Goal: Task Accomplishment & Management: Complete application form

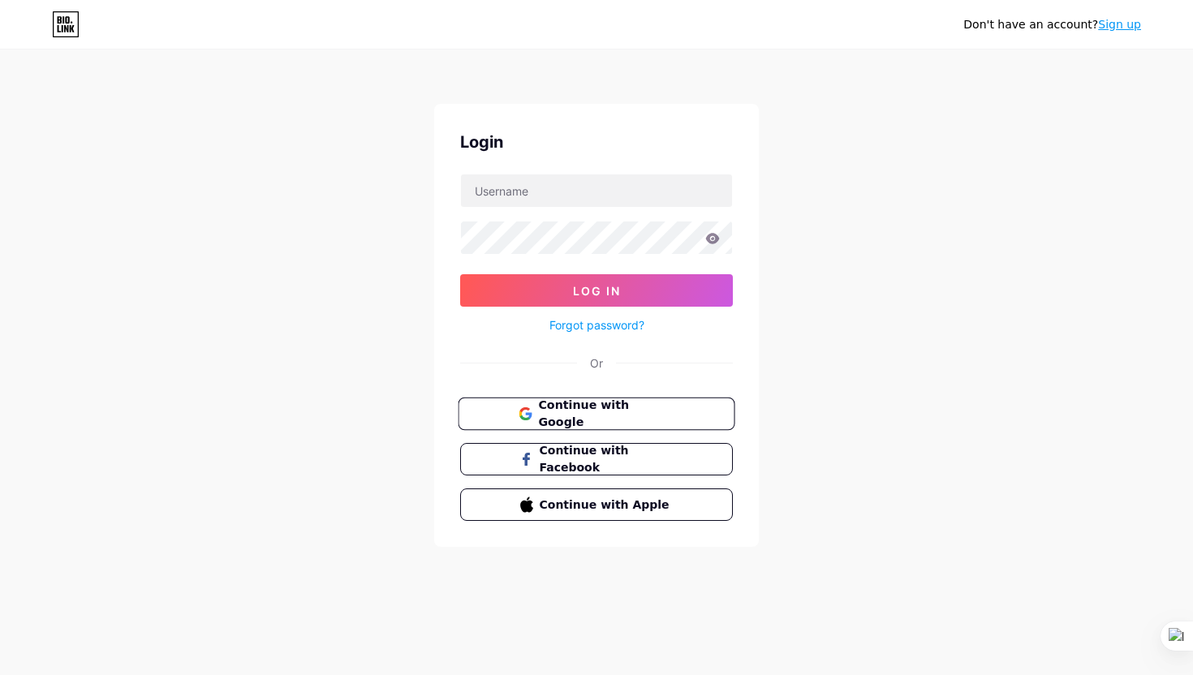
click at [590, 415] on span "Continue with Google" at bounding box center [606, 414] width 136 height 35
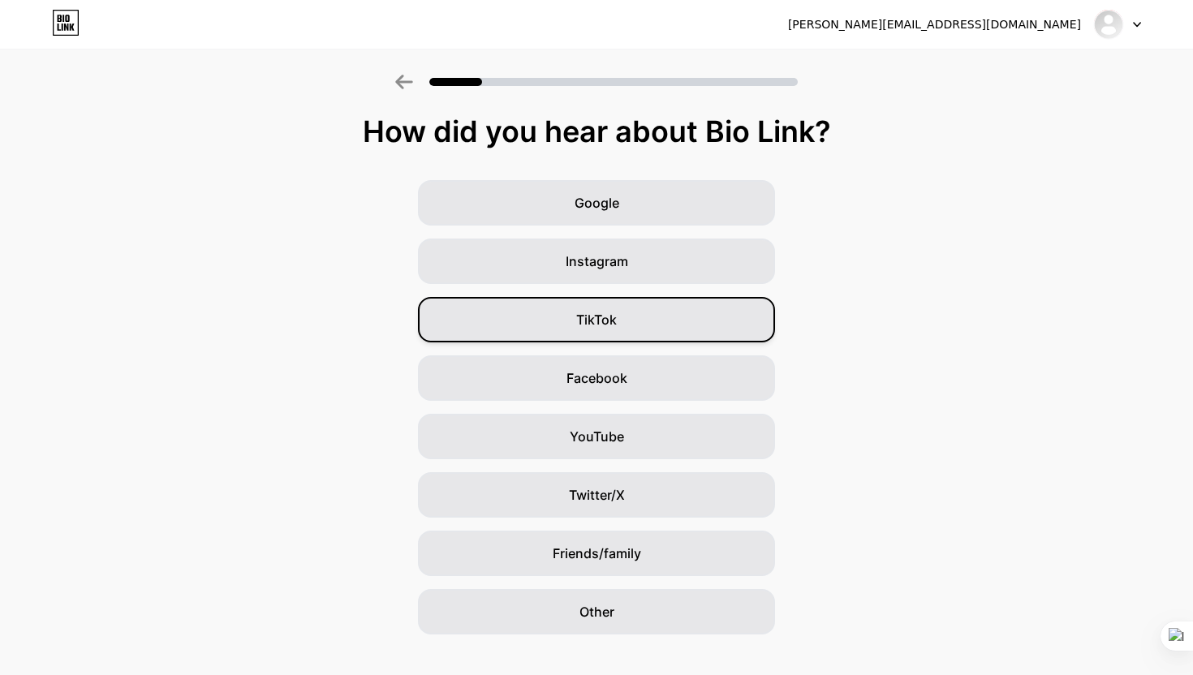
click at [623, 298] on div "TikTok" at bounding box center [596, 319] width 357 height 45
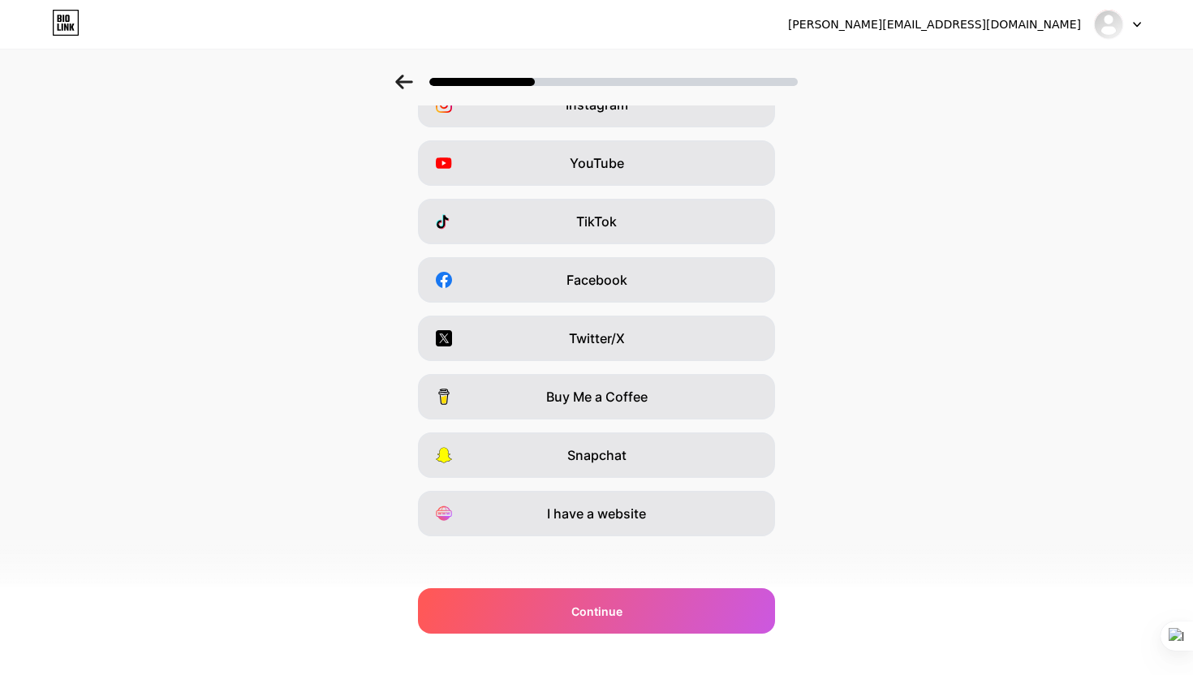
scroll to position [105, 0]
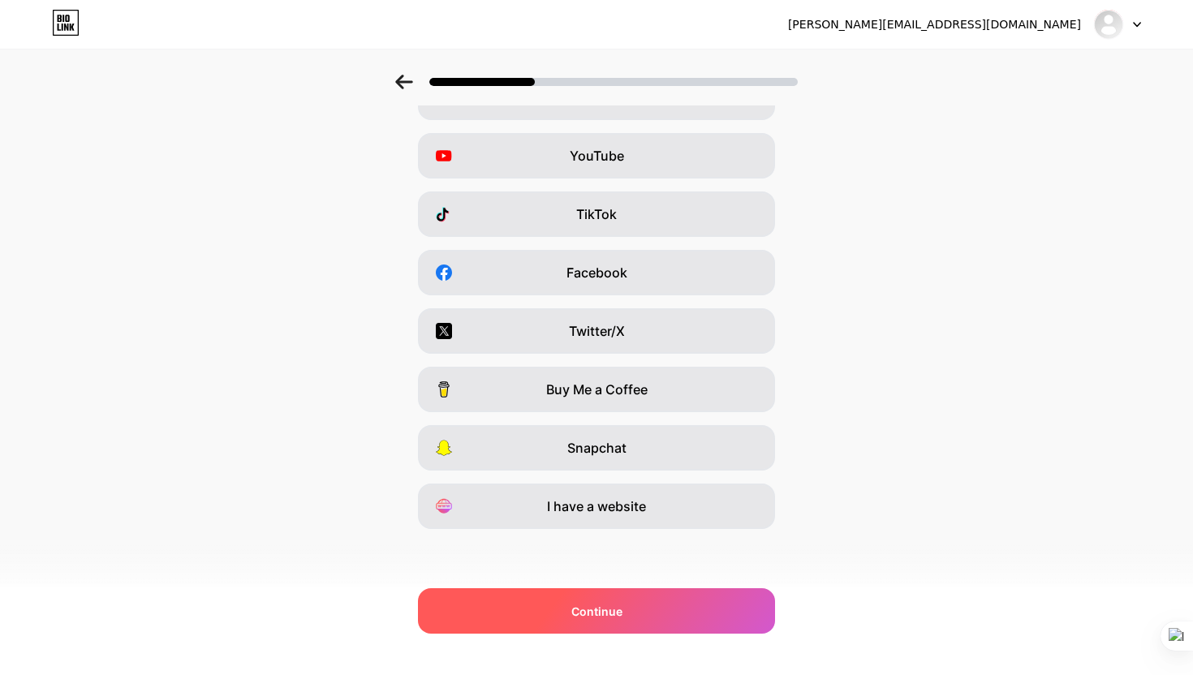
click at [626, 631] on div "Continue" at bounding box center [596, 610] width 357 height 45
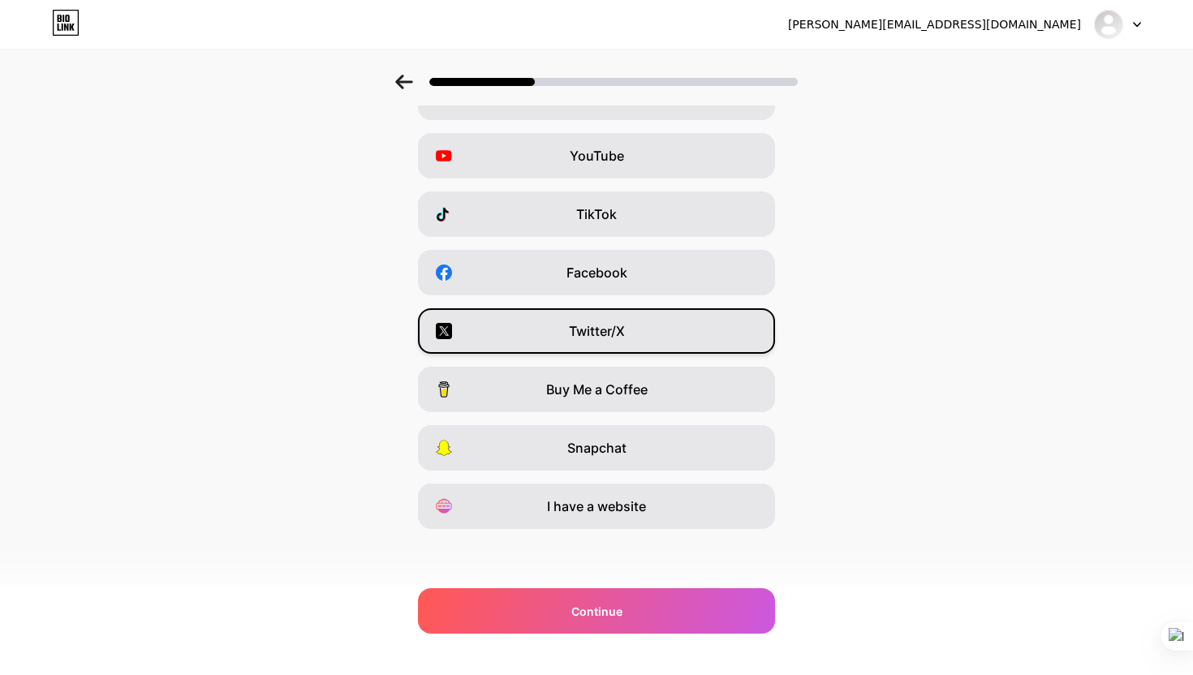
scroll to position [0, 0]
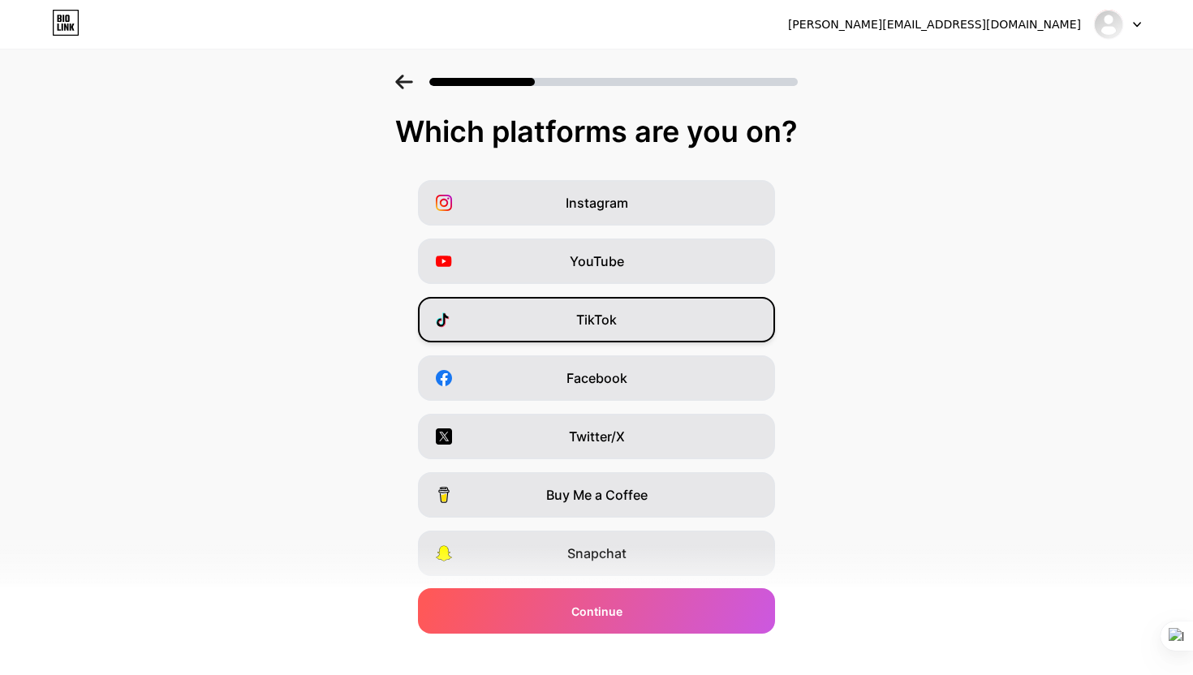
click at [601, 317] on span "TikTok" at bounding box center [596, 319] width 41 height 19
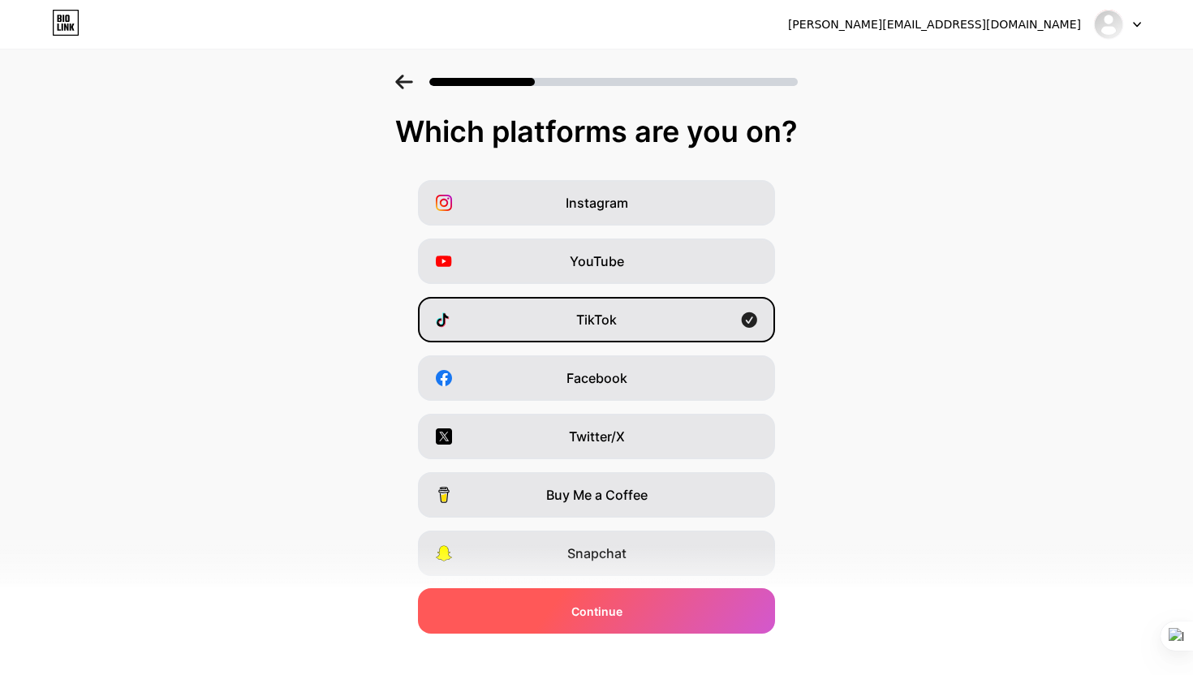
click at [607, 604] on span "Continue" at bounding box center [596, 611] width 51 height 17
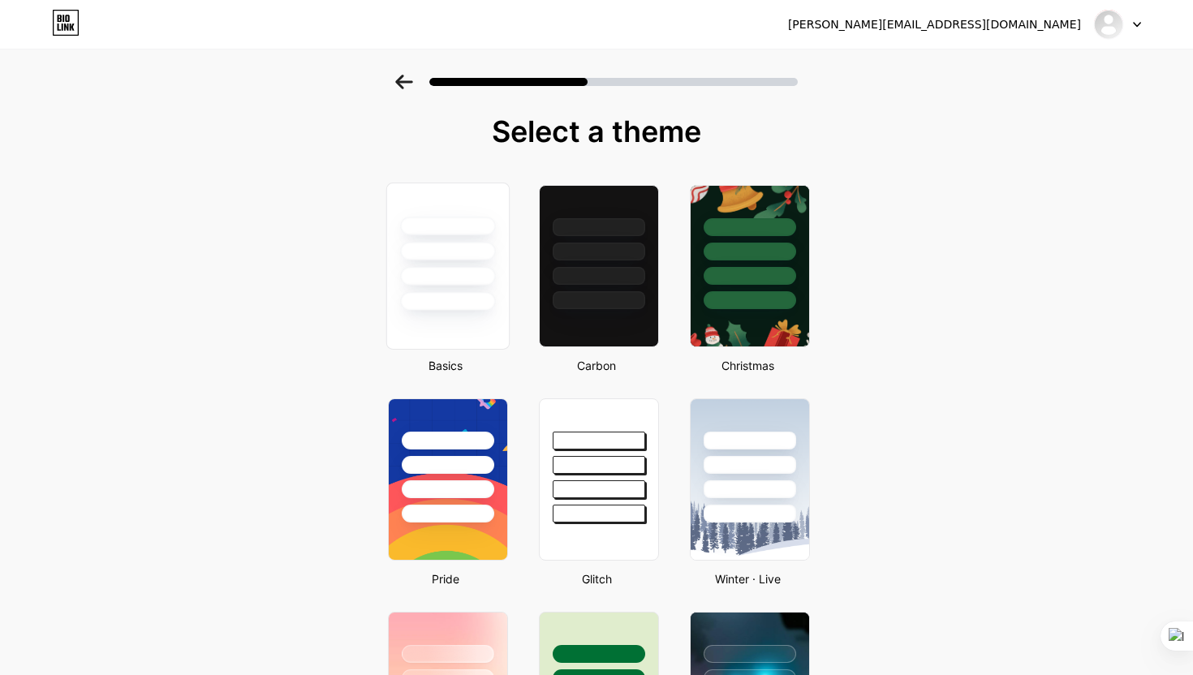
click at [483, 298] on div at bounding box center [447, 301] width 95 height 19
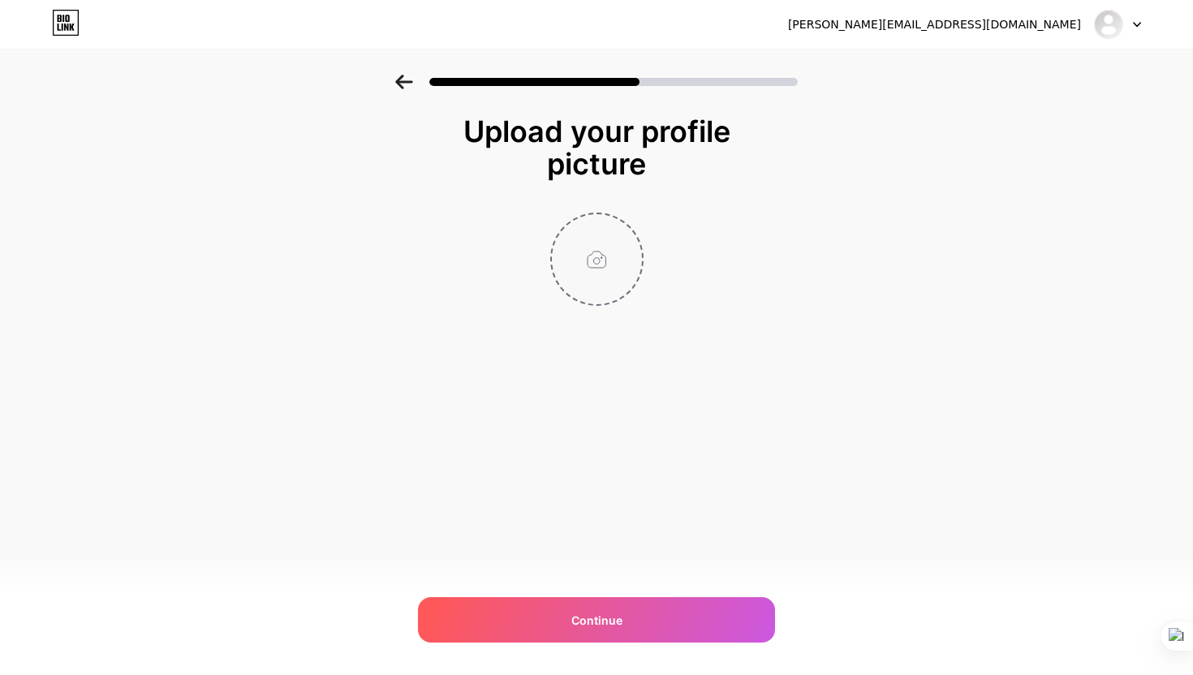
click at [596, 234] on input "file" at bounding box center [597, 259] width 90 height 90
type input "C:\fakepath\Easy english by Lanu - logo-07.png"
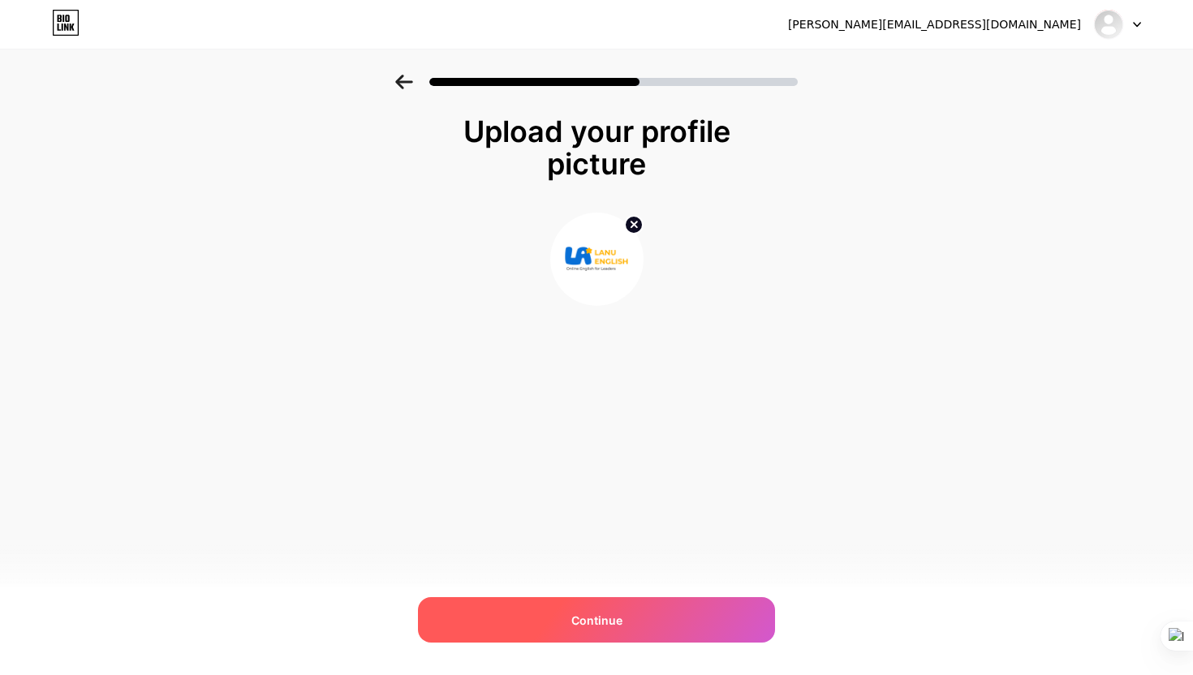
click at [604, 599] on div "Continue" at bounding box center [596, 619] width 357 height 45
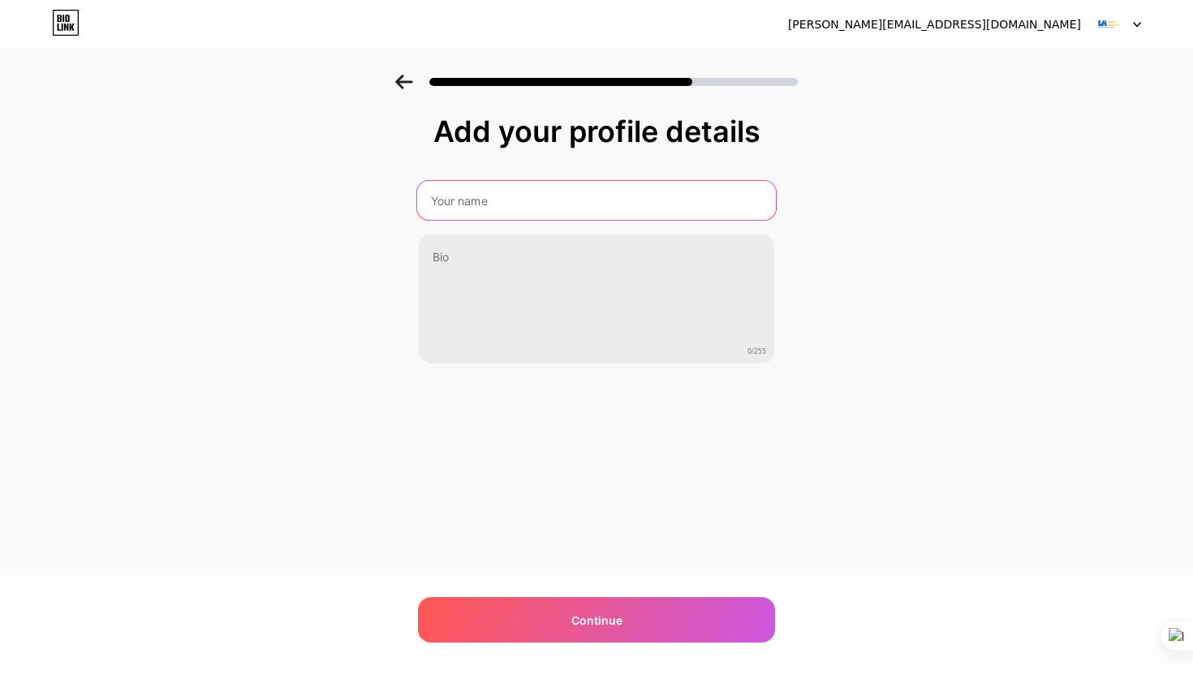
click at [553, 216] on input "text" at bounding box center [596, 200] width 359 height 39
type input "Lanu English - Easy English"
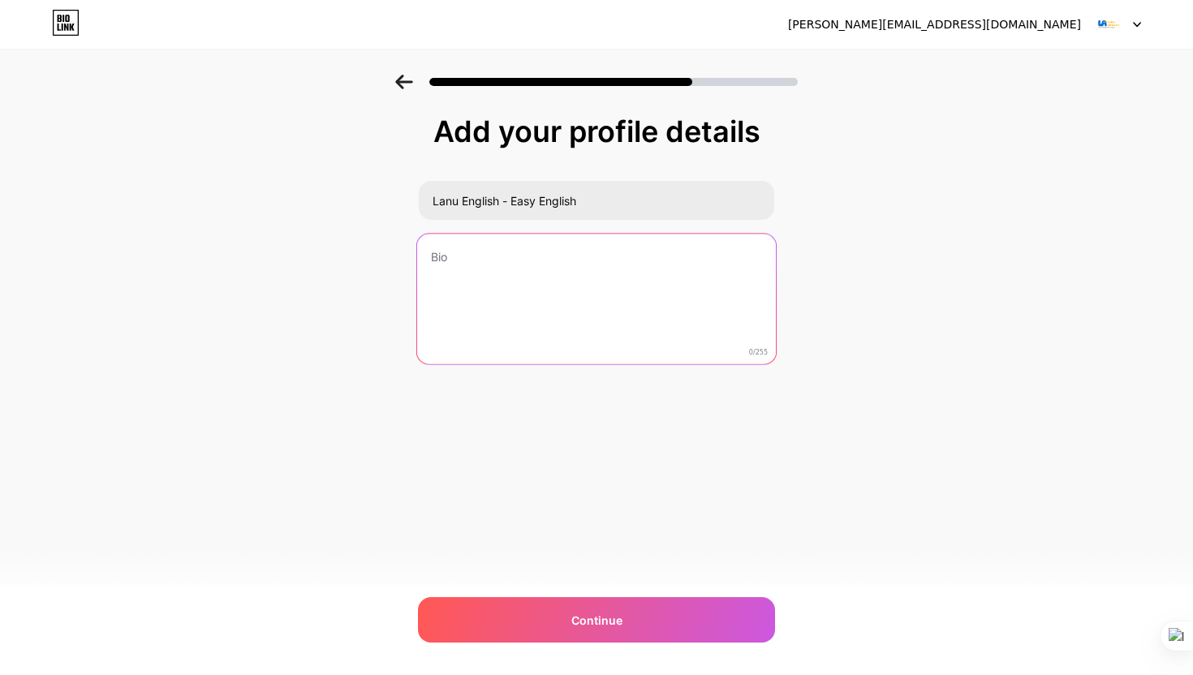
click at [527, 268] on textarea at bounding box center [596, 300] width 359 height 132
click at [576, 252] on textarea "LANU ENGLISH fo" at bounding box center [596, 300] width 359 height 132
paste textarea "anu English - Online English for Leaders Founder: Mrs. Lã Nụ – Thạc sĩ Giáo Dục…"
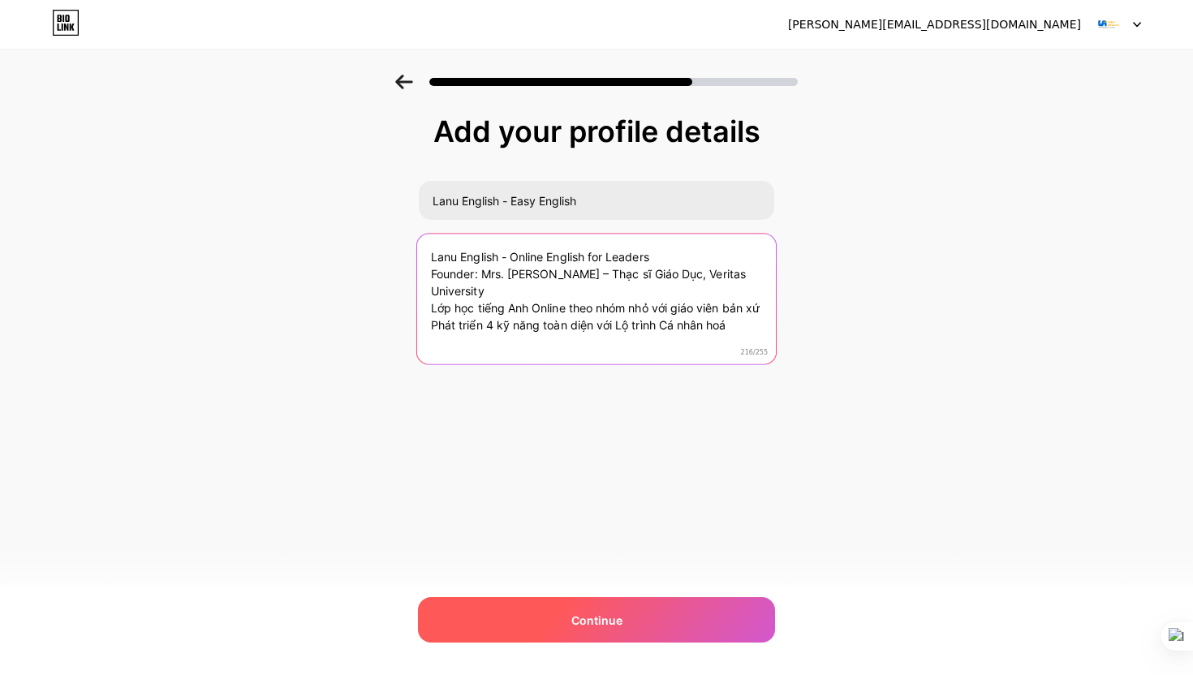
type textarea "Lanu English - Online English for Leaders Founder: Mrs. Lã Nụ – Thạc sĩ Giáo Dụ…"
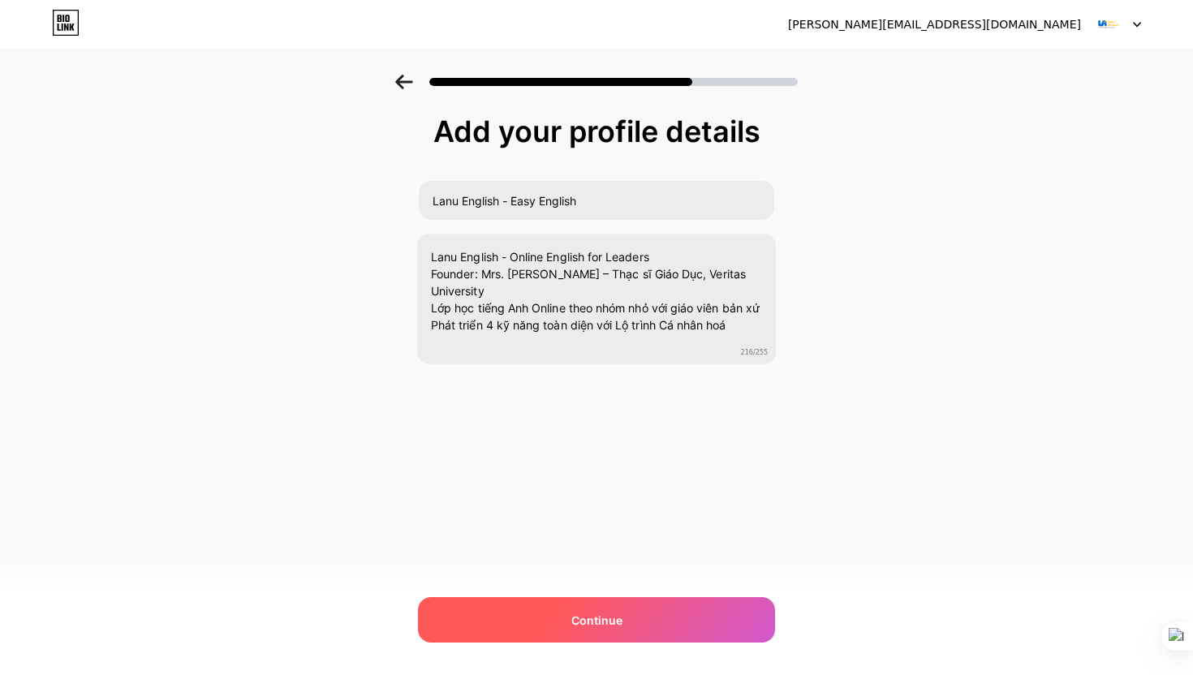
click at [613, 618] on span "Continue" at bounding box center [596, 620] width 51 height 17
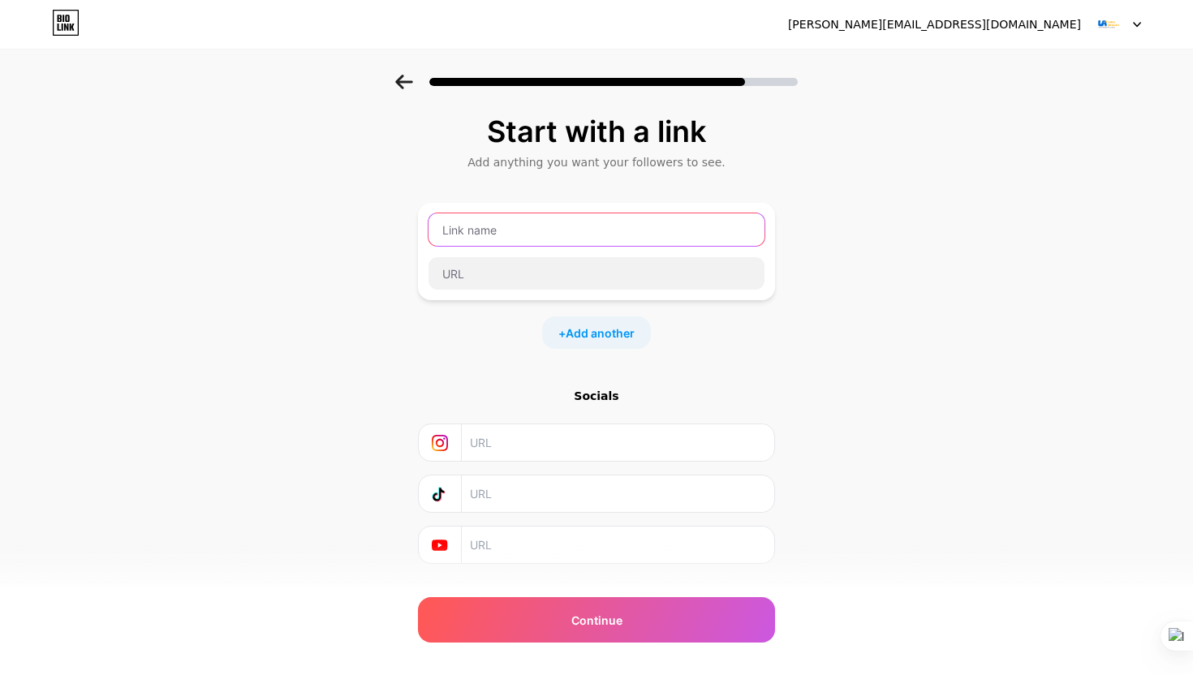
click at [554, 233] on input "text" at bounding box center [596, 229] width 336 height 32
type input "Lanu.english"
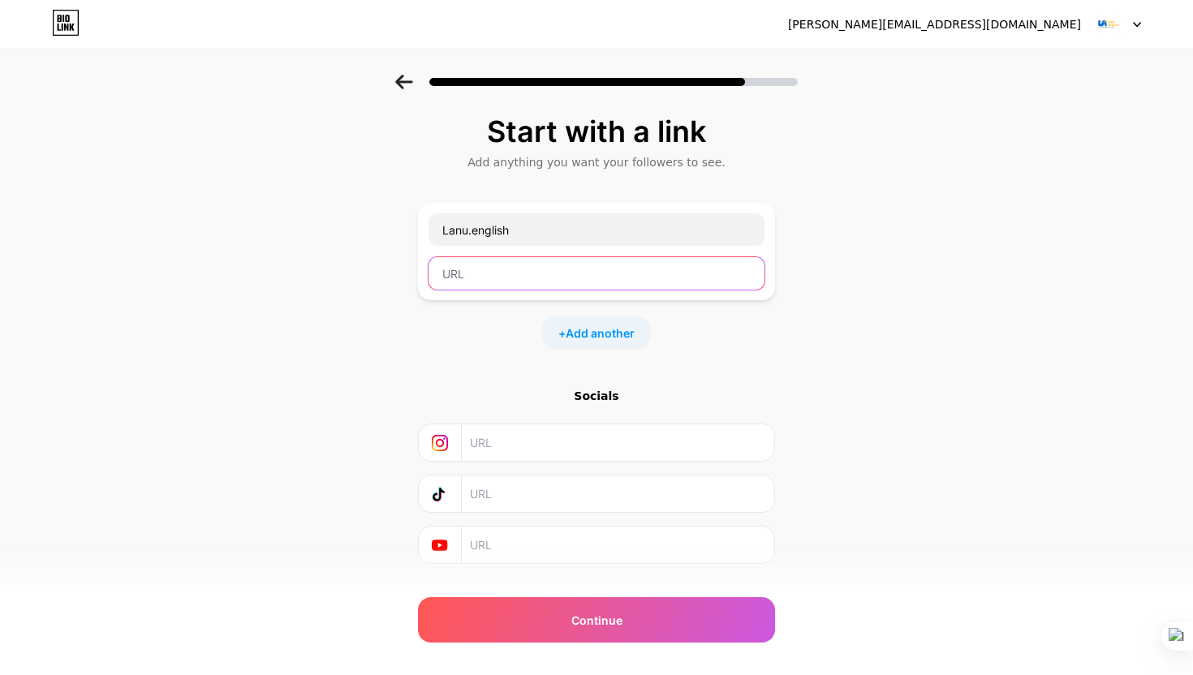
click at [545, 271] on input "text" at bounding box center [596, 273] width 336 height 32
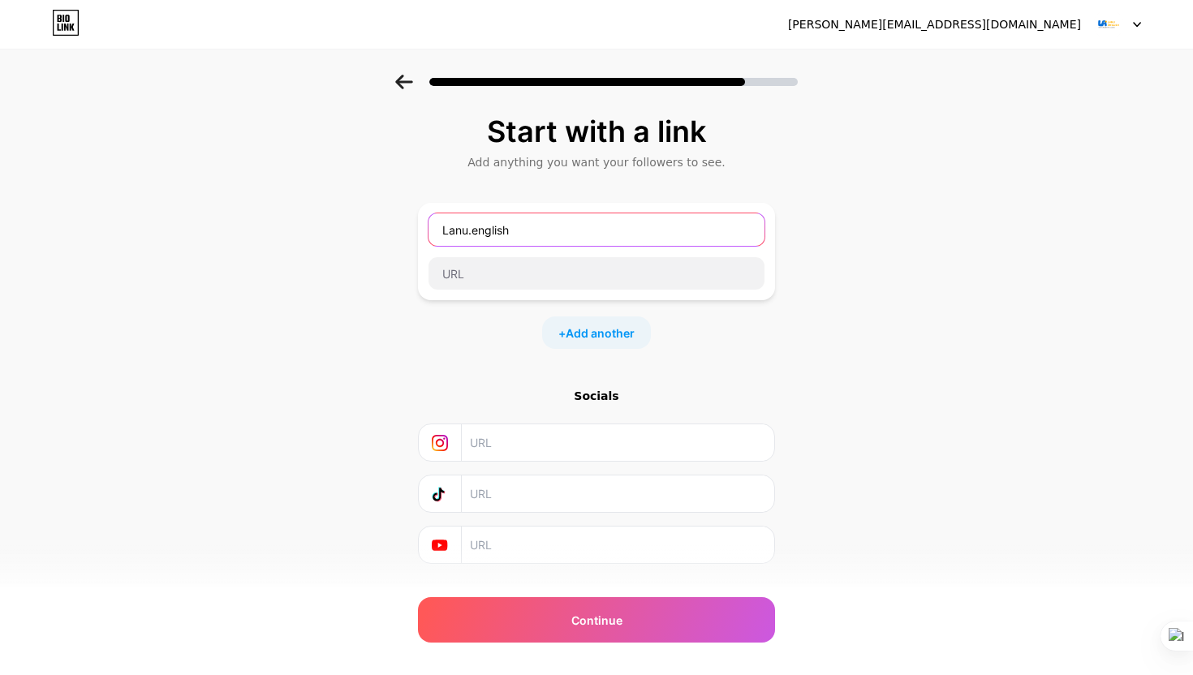
click at [543, 238] on input "Lanu.english" at bounding box center [596, 229] width 336 height 32
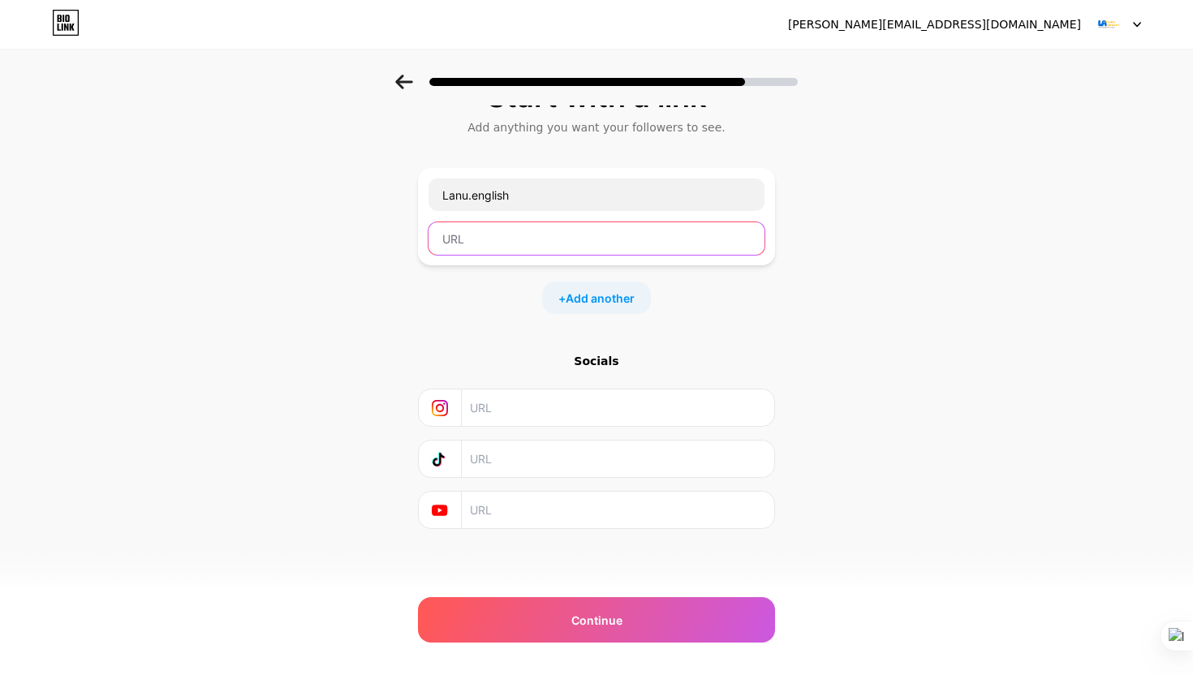
click at [509, 233] on input "text" at bounding box center [596, 238] width 336 height 32
click at [473, 243] on input "text" at bounding box center [596, 238] width 336 height 32
paste input "https://www.facebook.com/profile.php?id=100091052257261"
type input "https://www.facebook.com/profile.php?id=100091052257261"
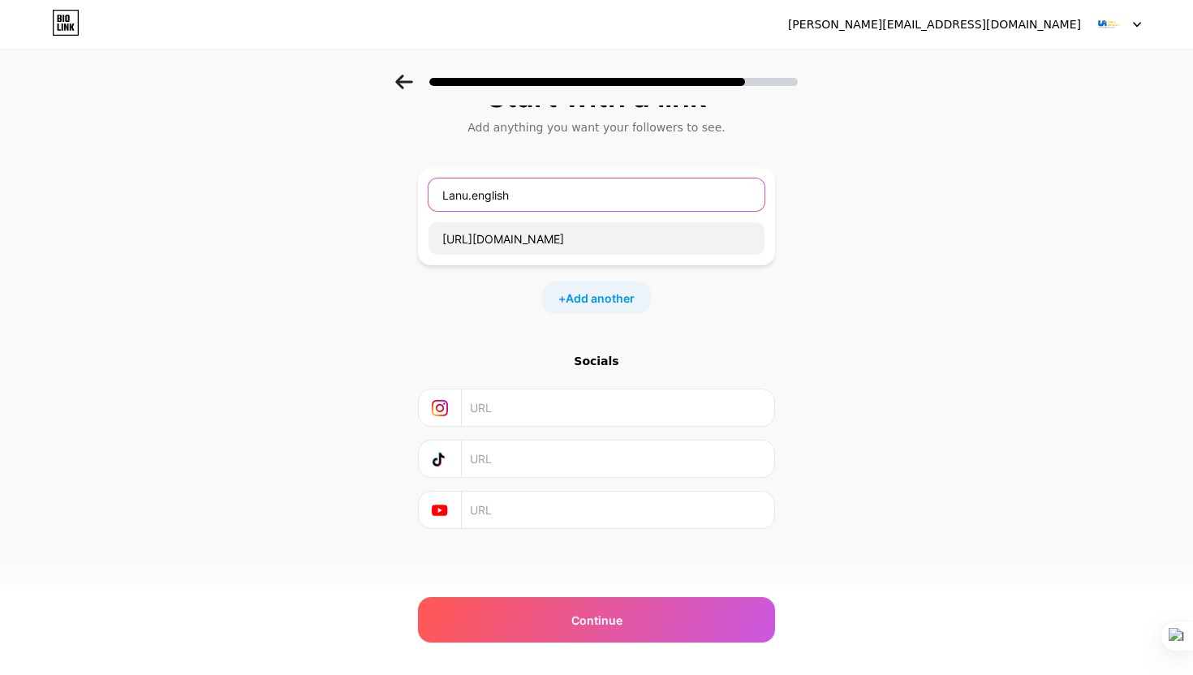
click at [444, 196] on input "Lanu.english" at bounding box center [596, 195] width 336 height 32
click at [562, 203] on input "Lanu.english" at bounding box center [596, 195] width 336 height 32
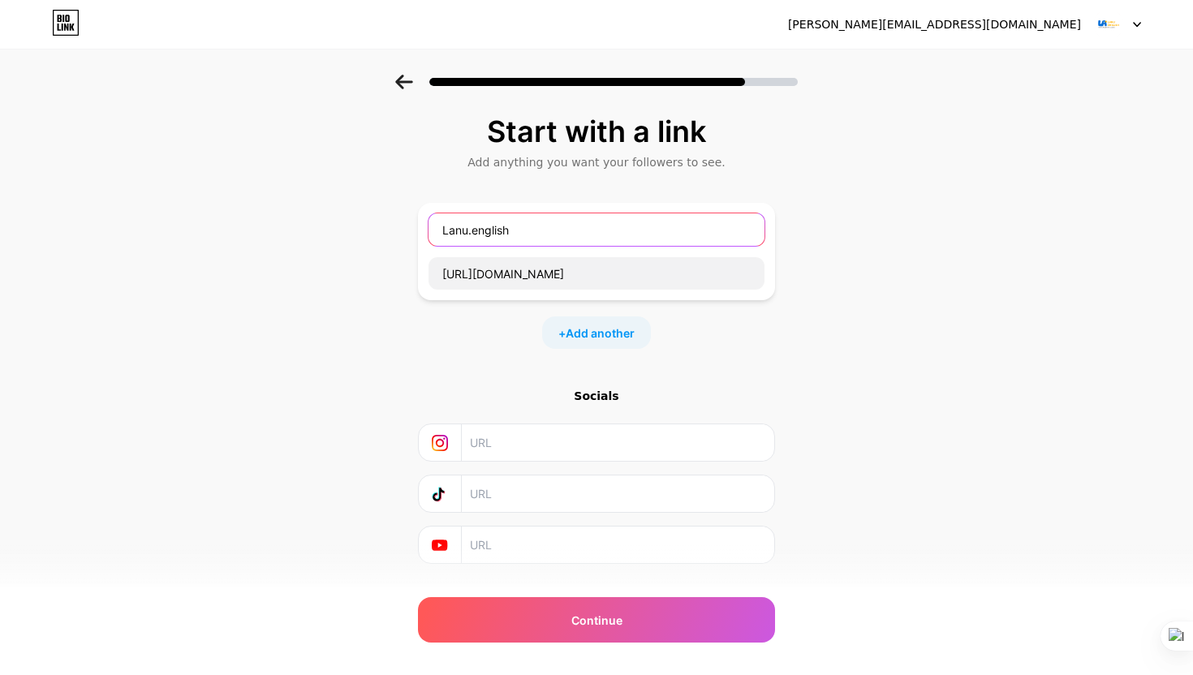
drag, startPoint x: 470, startPoint y: 229, endPoint x: 421, endPoint y: 226, distance: 48.8
click at [421, 226] on div "Lanu.english https://www.facebook.com/profile.php?id=100091052257261" at bounding box center [596, 251] width 357 height 97
drag, startPoint x: 472, startPoint y: 235, endPoint x: 398, endPoint y: 224, distance: 74.7
click at [398, 224] on div "Start with a link Add anything you want your followers to see. Lanu.english htt…" at bounding box center [596, 360] width 1193 height 570
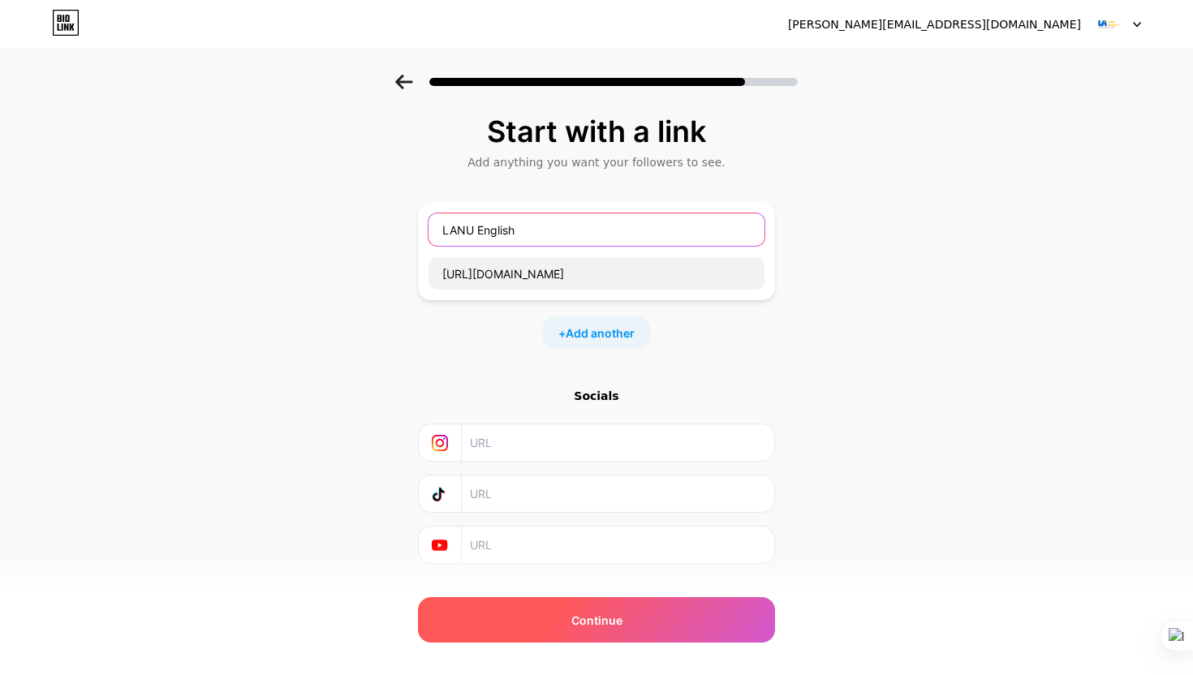
type input "LANU English"
click at [611, 608] on div "Continue" at bounding box center [596, 619] width 357 height 45
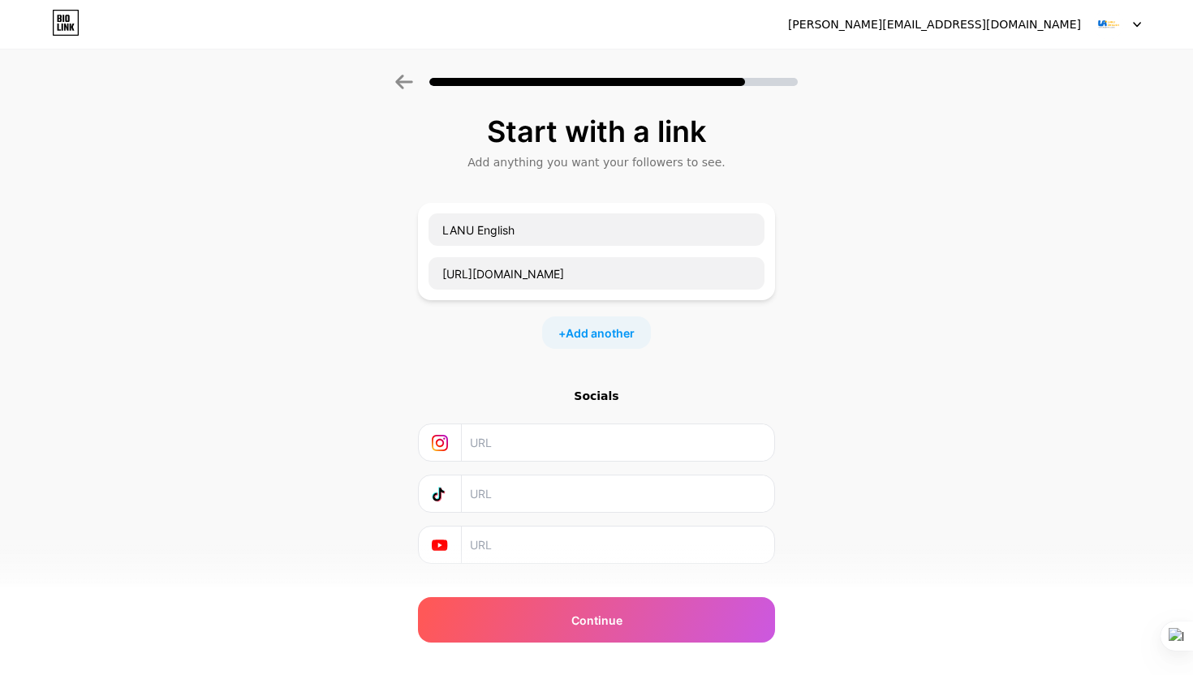
scroll to position [35, 0]
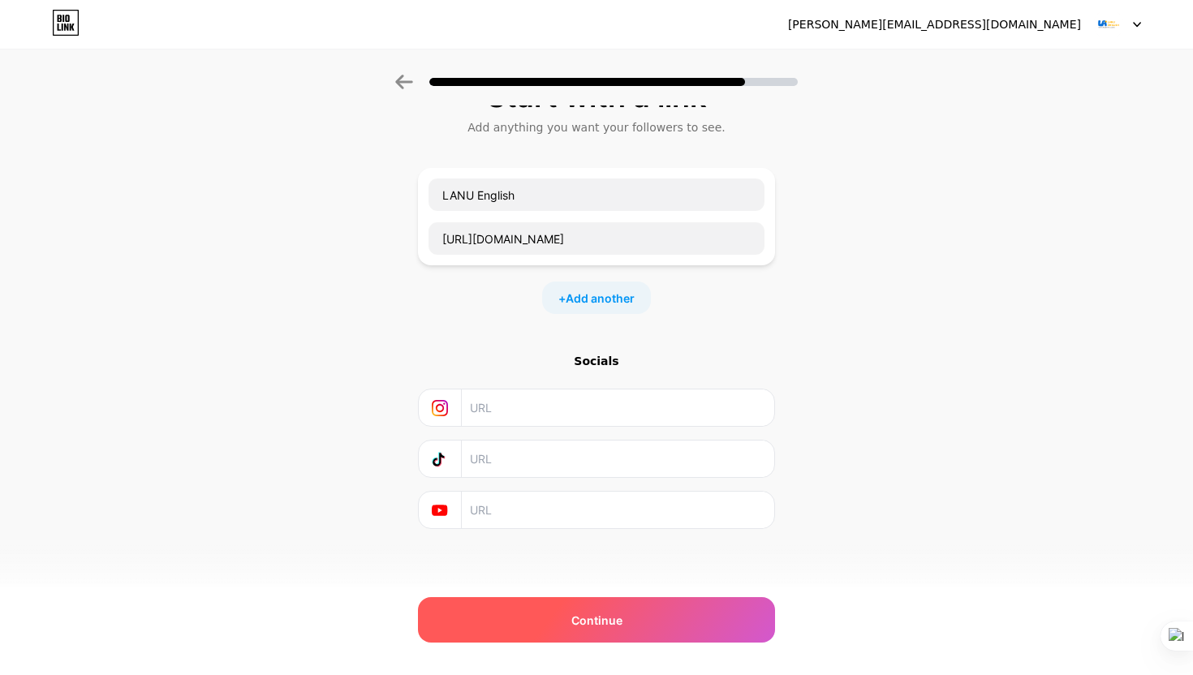
click at [588, 612] on span "Continue" at bounding box center [596, 620] width 51 height 17
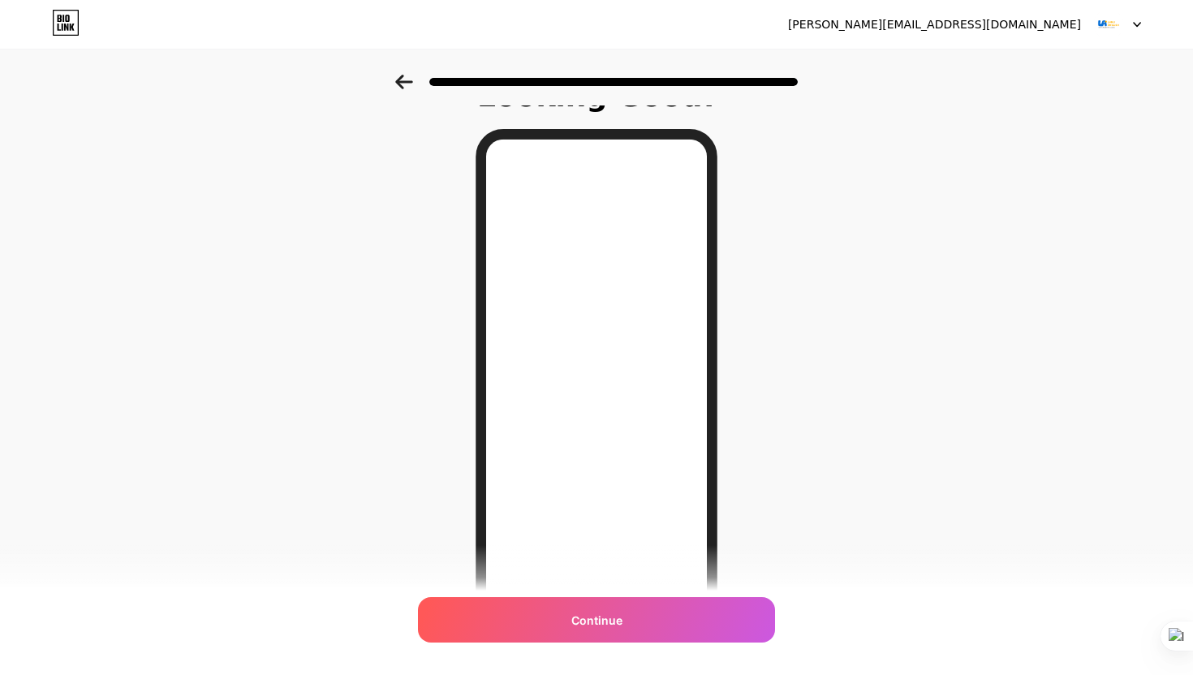
scroll to position [0, 0]
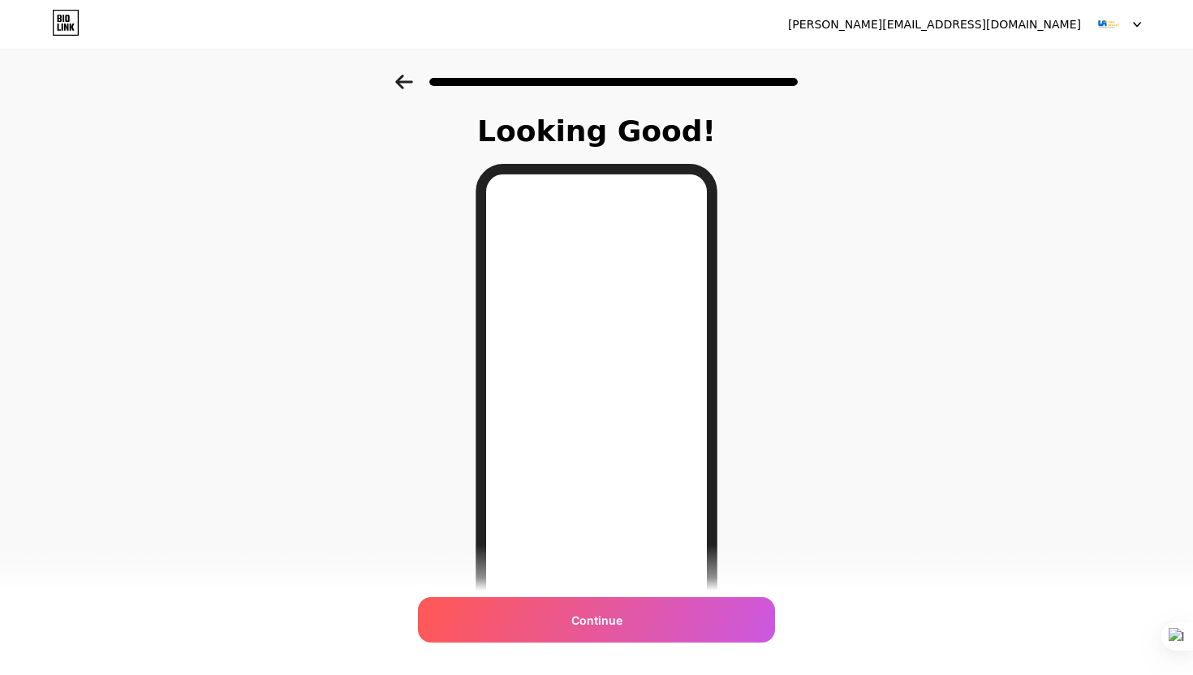
click at [405, 84] on icon at bounding box center [404, 82] width 18 height 15
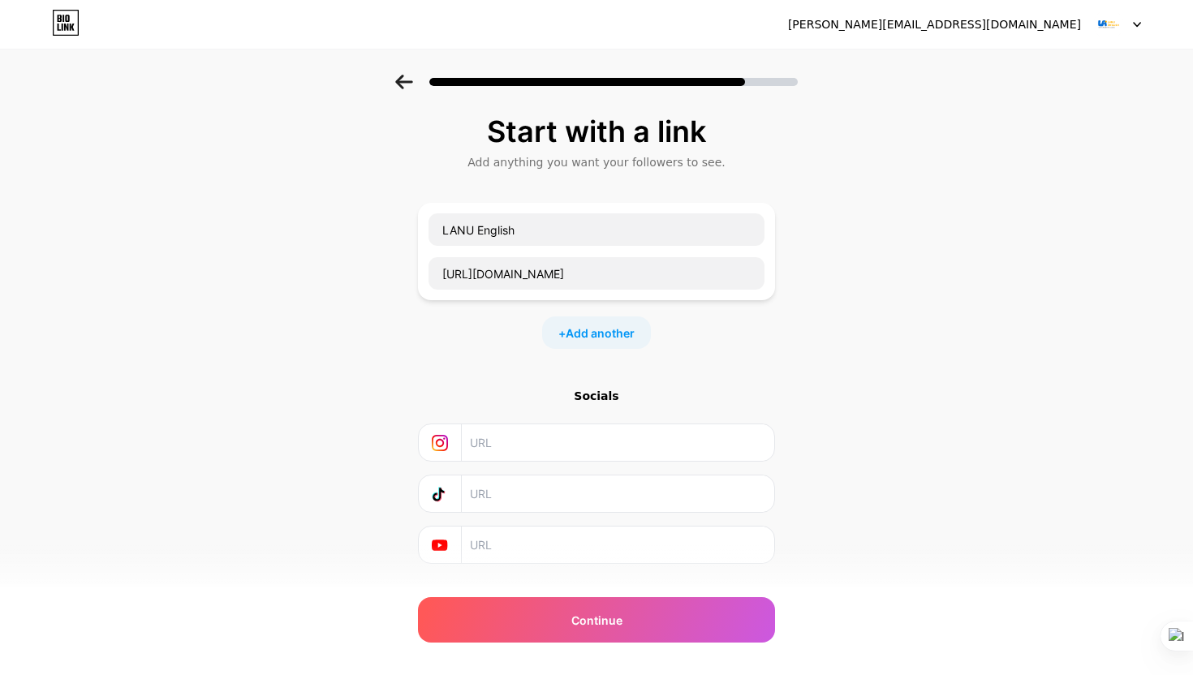
click at [395, 80] on icon at bounding box center [404, 82] width 18 height 15
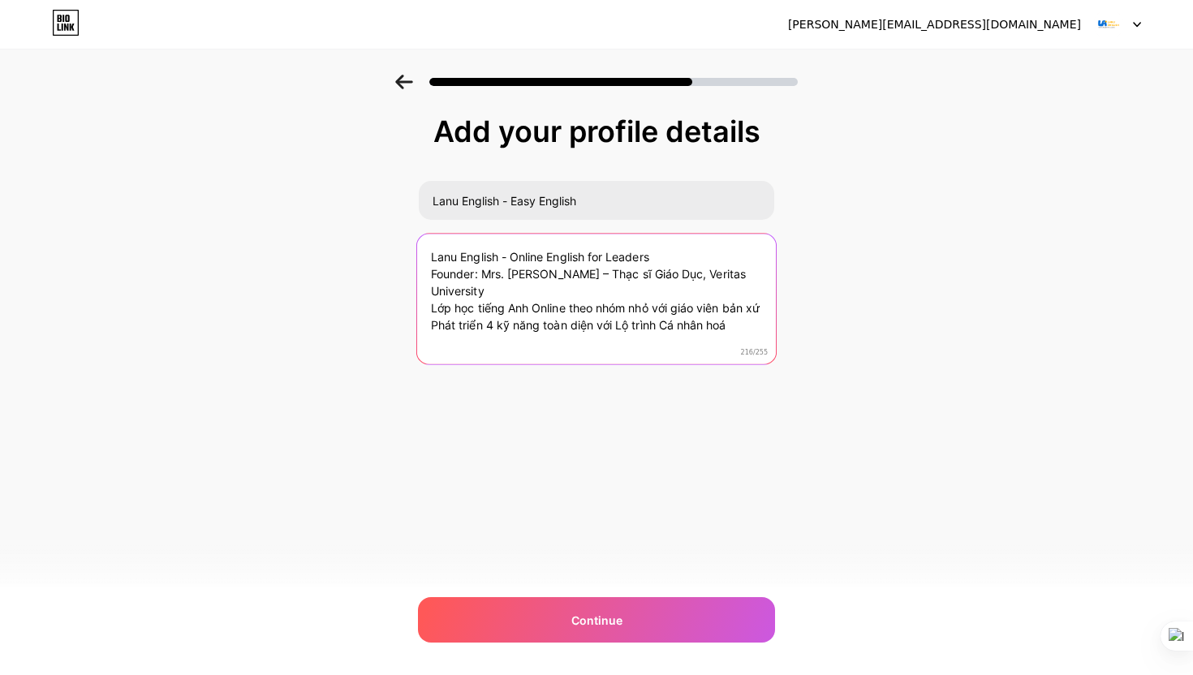
click at [432, 291] on textarea "Lanu English - Online English for Leaders Founder: Mrs. Lã Nụ – Thạc sĩ Giáo Dụ…" at bounding box center [596, 300] width 359 height 132
click at [487, 326] on textarea "Lanu English - Online English for Leaders Founder: Mrs. Lã Nụ – Thạc sĩ Giáo Dụ…" at bounding box center [596, 300] width 359 height 132
click at [473, 316] on div at bounding box center [473, 316] width 0 height 0
click at [551, 321] on textarea "Lanu English - Online English for Leaders Founder: Mrs. Lã Nụ – Thạc sĩ Giáo Dụ…" at bounding box center [596, 300] width 359 height 132
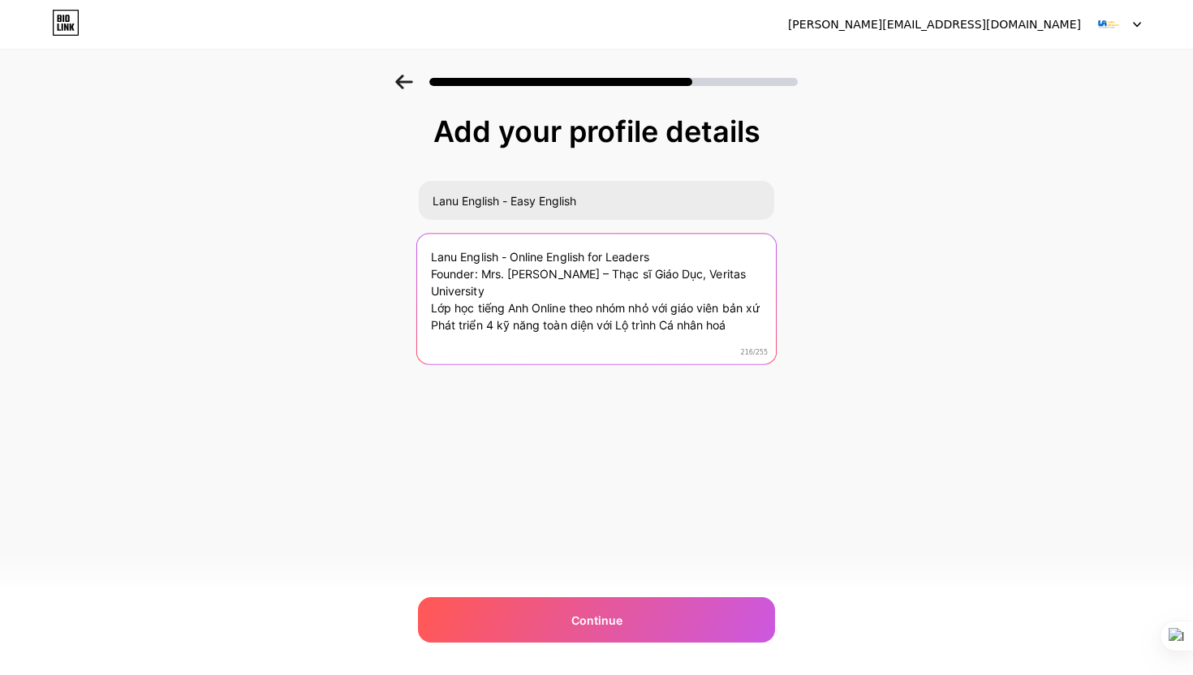
click at [551, 321] on textarea "Lanu English - Online English for Leaders Founder: Mrs. Lã Nụ – Thạc sĩ Giáo Dụ…" at bounding box center [596, 300] width 359 height 132
drag, startPoint x: 732, startPoint y: 323, endPoint x: 423, endPoint y: 327, distance: 309.2
click at [423, 327] on textarea "Lanu English - Online English for Leaders Founder: Mrs. Lã Nụ – Thạc sĩ Giáo Dụ…" at bounding box center [596, 300] width 359 height 132
click at [430, 278] on textarea "Lanu English - Online English for Leaders Founder: Mrs. Lã Nụ – Thạc sĩ Giáo Dụ…" at bounding box center [596, 300] width 359 height 132
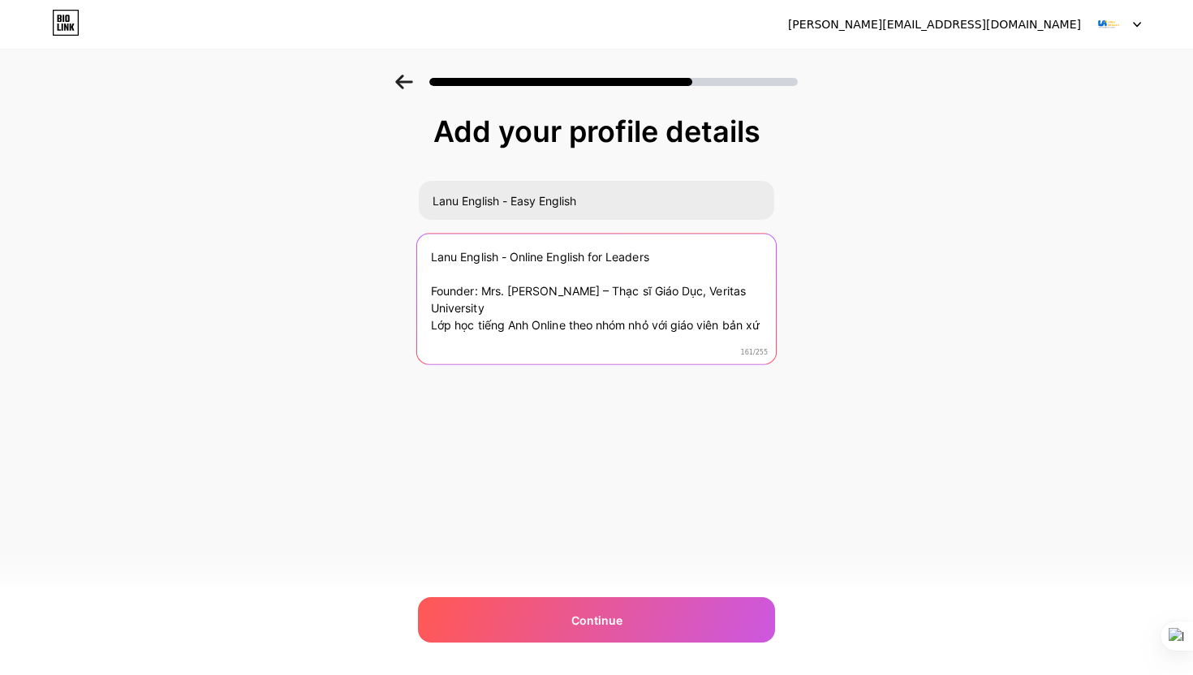
click at [430, 305] on textarea "Lanu English - Online English for Leaders Founder: Mrs. Lã Nụ – Thạc sĩ Giáo Dụ…" at bounding box center [596, 300] width 359 height 132
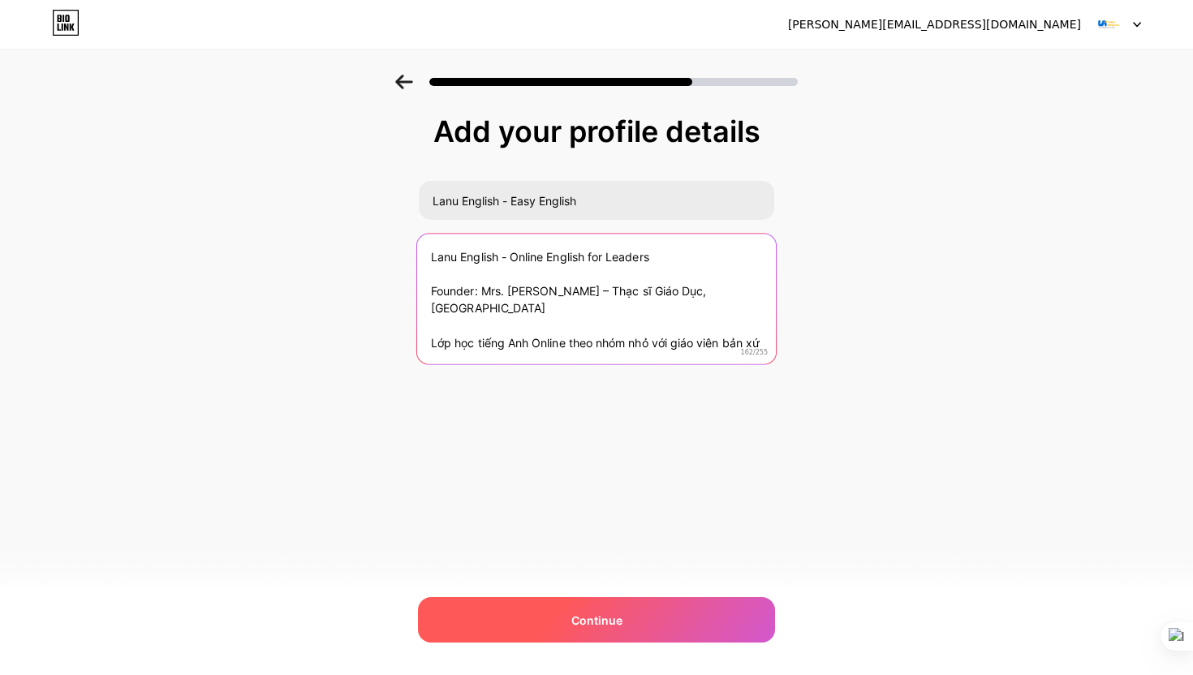
type textarea "Lanu English - Online English for Leaders Founder: Mrs. Lã Nụ – Thạc sĩ Giáo Dụ…"
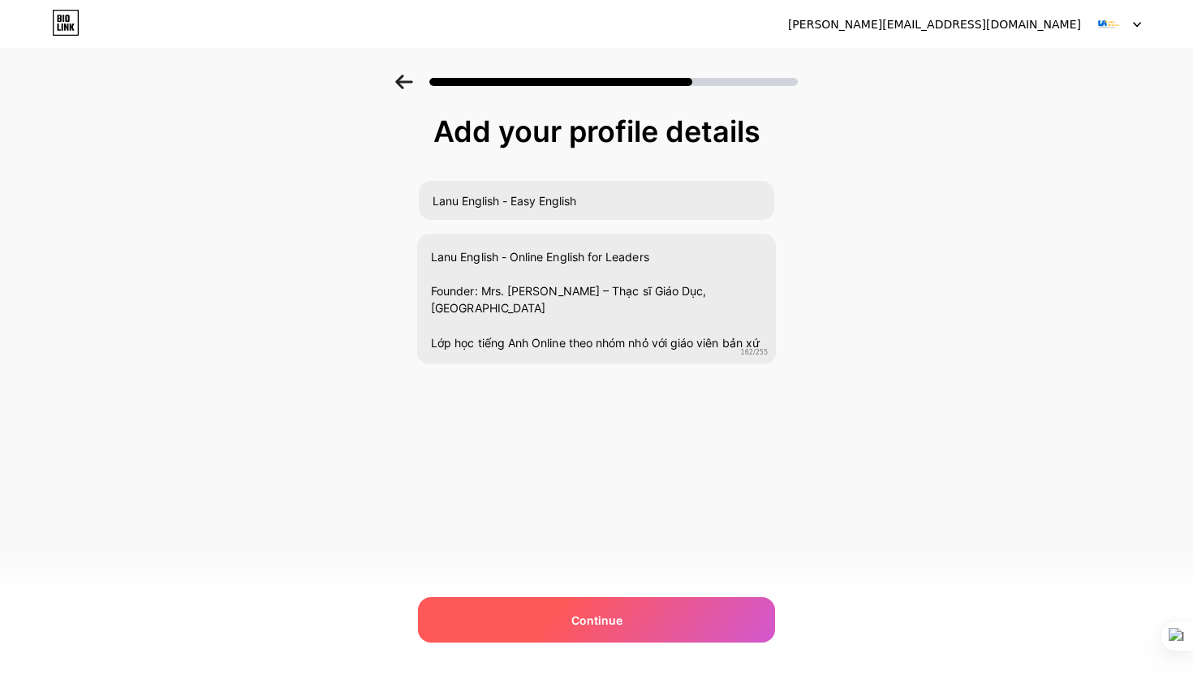
click at [557, 624] on div "Continue" at bounding box center [596, 619] width 357 height 45
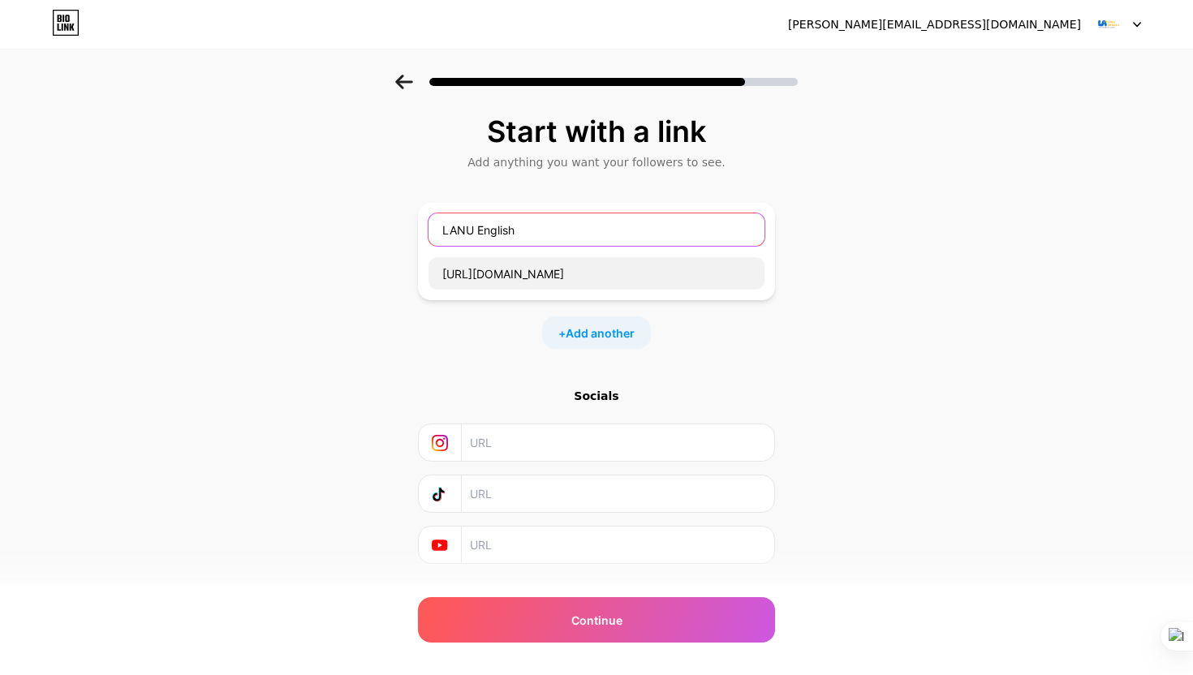
click at [506, 227] on input "LANU English" at bounding box center [596, 229] width 336 height 32
type input "F"
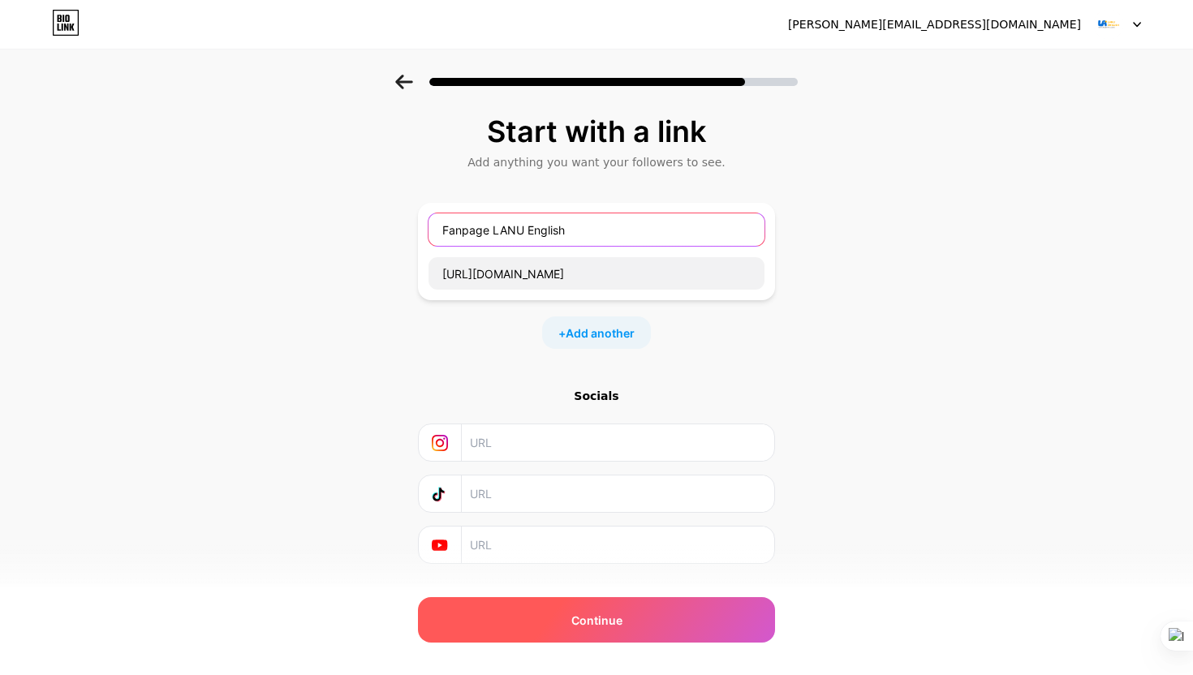
type input "Fanpage LANU English"
click at [582, 621] on span "Continue" at bounding box center [596, 620] width 51 height 17
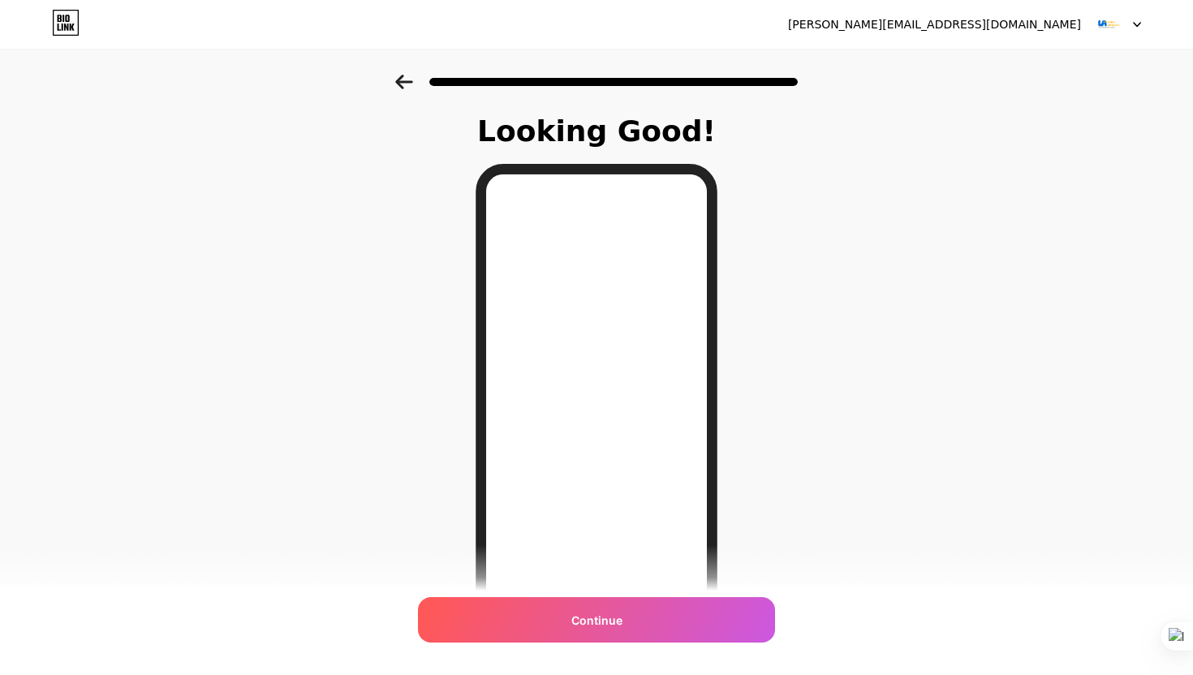
click at [405, 88] on icon at bounding box center [404, 82] width 18 height 15
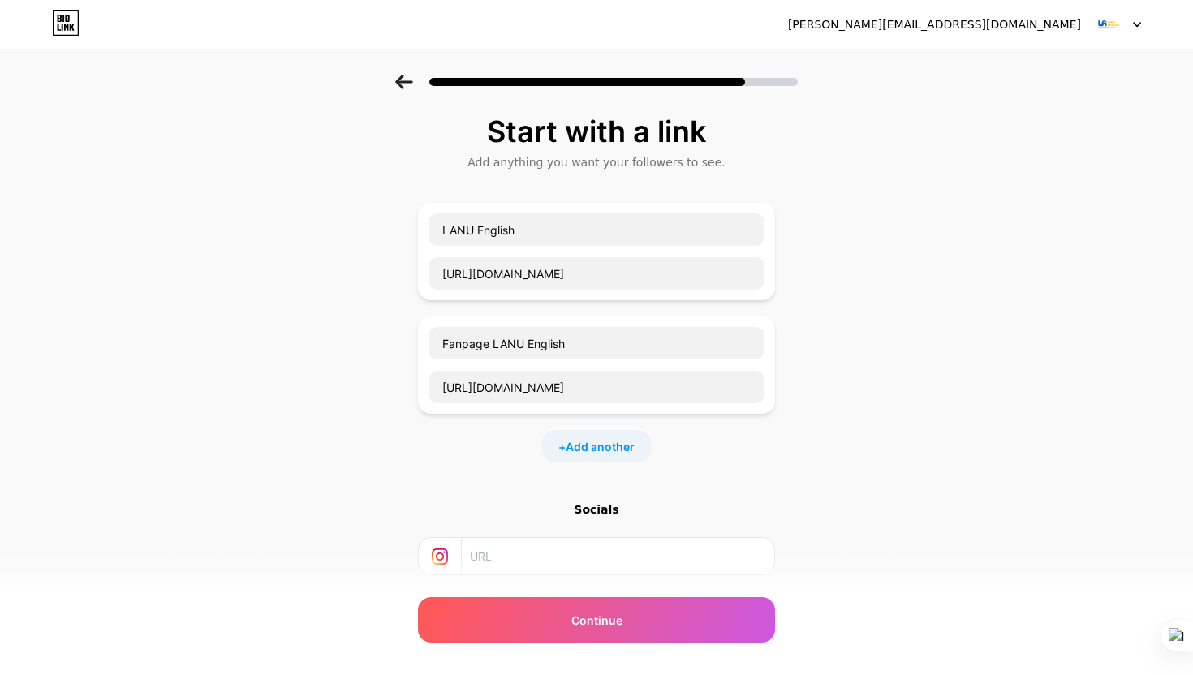
click at [581, 318] on div "Fanpage LANU English https://www.facebook.com/profile.php?id=100091052257261" at bounding box center [596, 364] width 357 height 97
click at [573, 334] on input "Fanpage LANU English" at bounding box center [596, 343] width 336 height 32
click at [556, 213] on input "LANU English" at bounding box center [596, 229] width 336 height 32
click at [556, 230] on input "LANU English" at bounding box center [596, 229] width 336 height 32
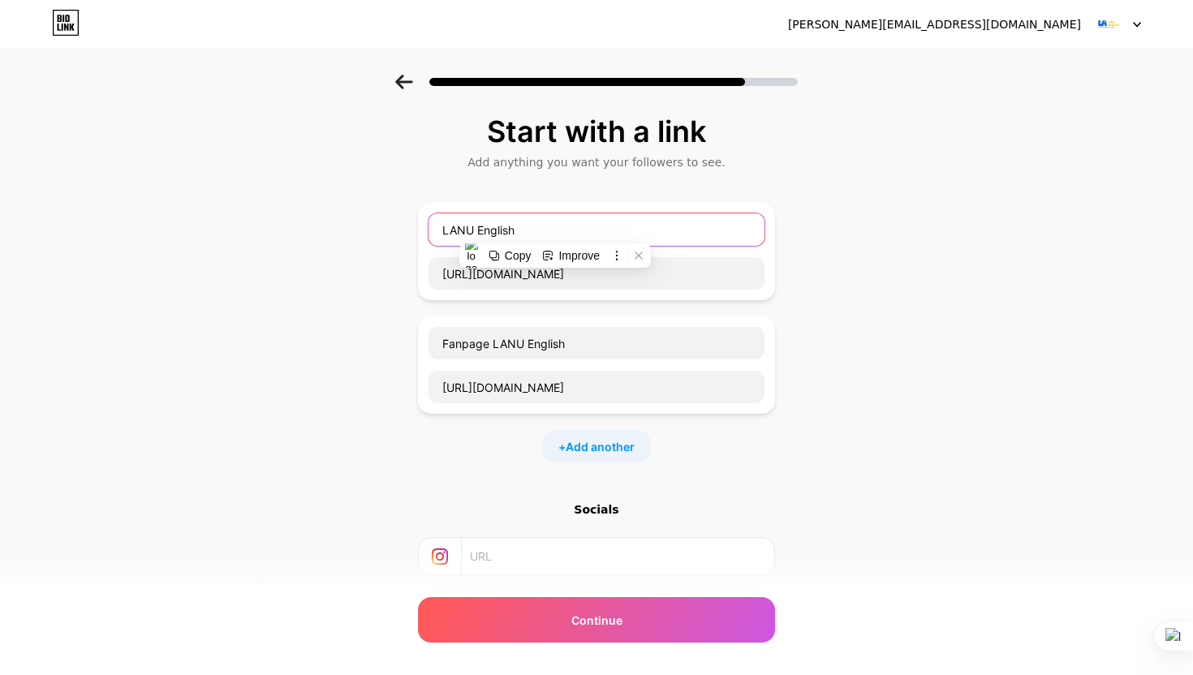
click at [556, 230] on input "LANU English" at bounding box center [596, 229] width 336 height 32
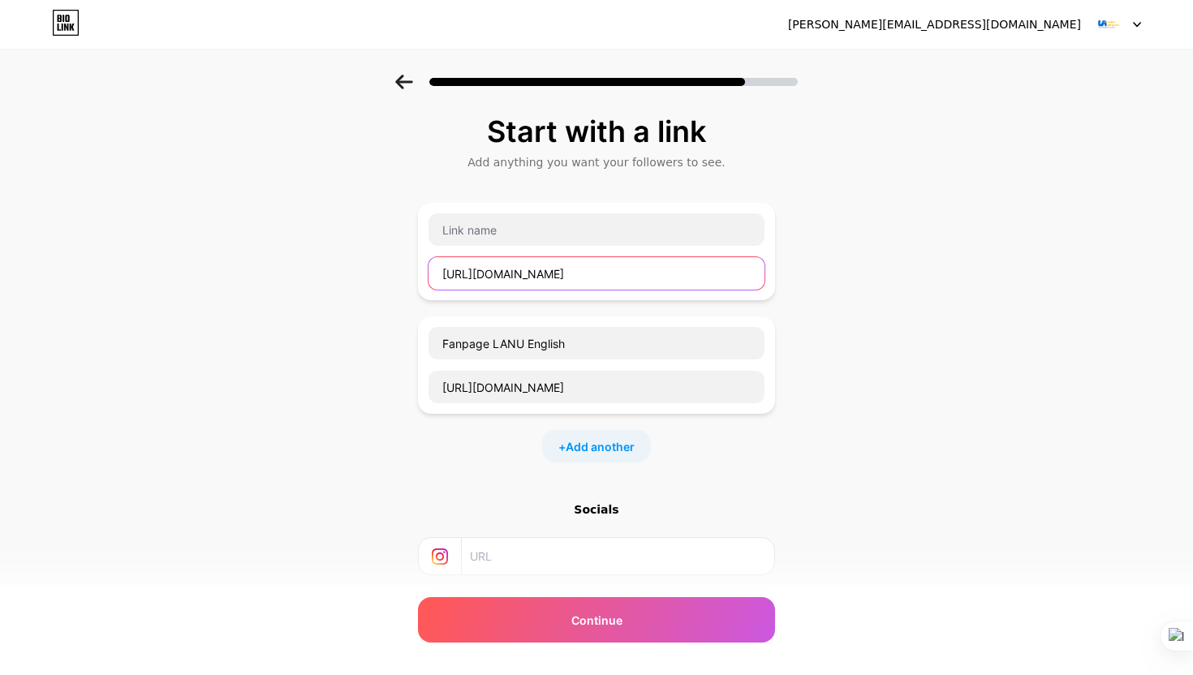
click at [579, 283] on input "https://www.facebook.com/profile.php?id=100091052257261" at bounding box center [596, 273] width 336 height 32
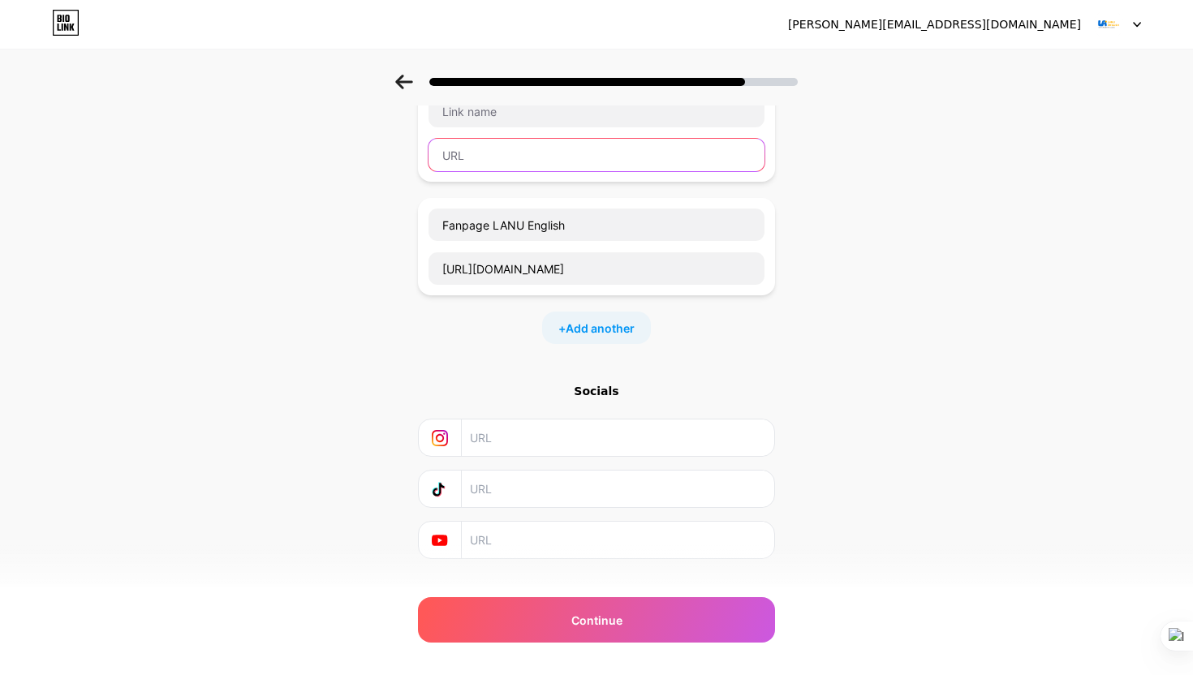
scroll to position [114, 0]
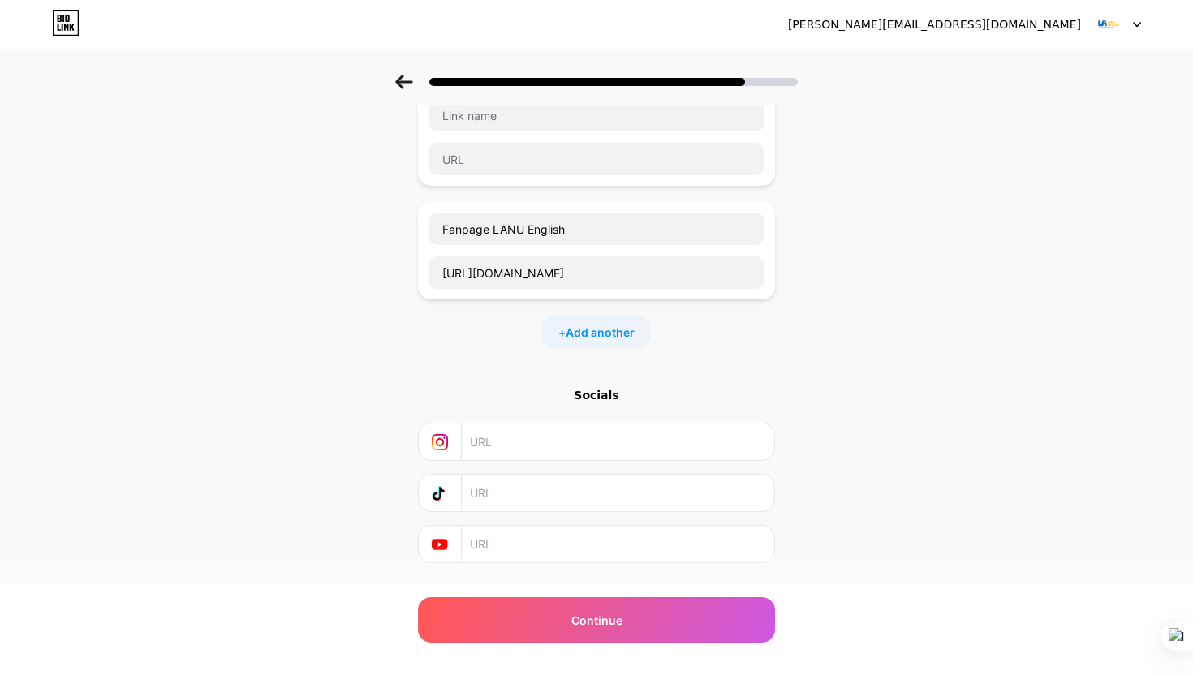
click at [537, 491] on input "text" at bounding box center [617, 493] width 295 height 37
click at [487, 494] on input "text" at bounding box center [617, 493] width 295 height 37
paste input "https://www.tiktok.com/@lanu.english"
type input "https://www.tiktok.com/@lanu.english"
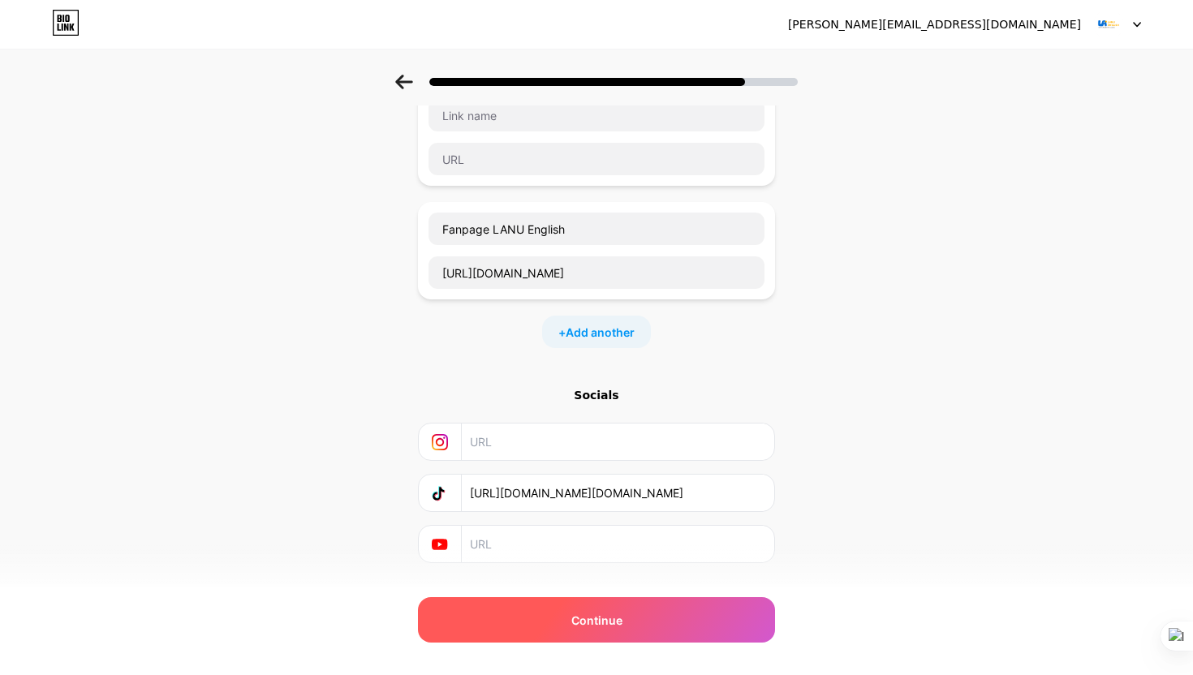
click at [538, 626] on div "Continue" at bounding box center [596, 619] width 357 height 45
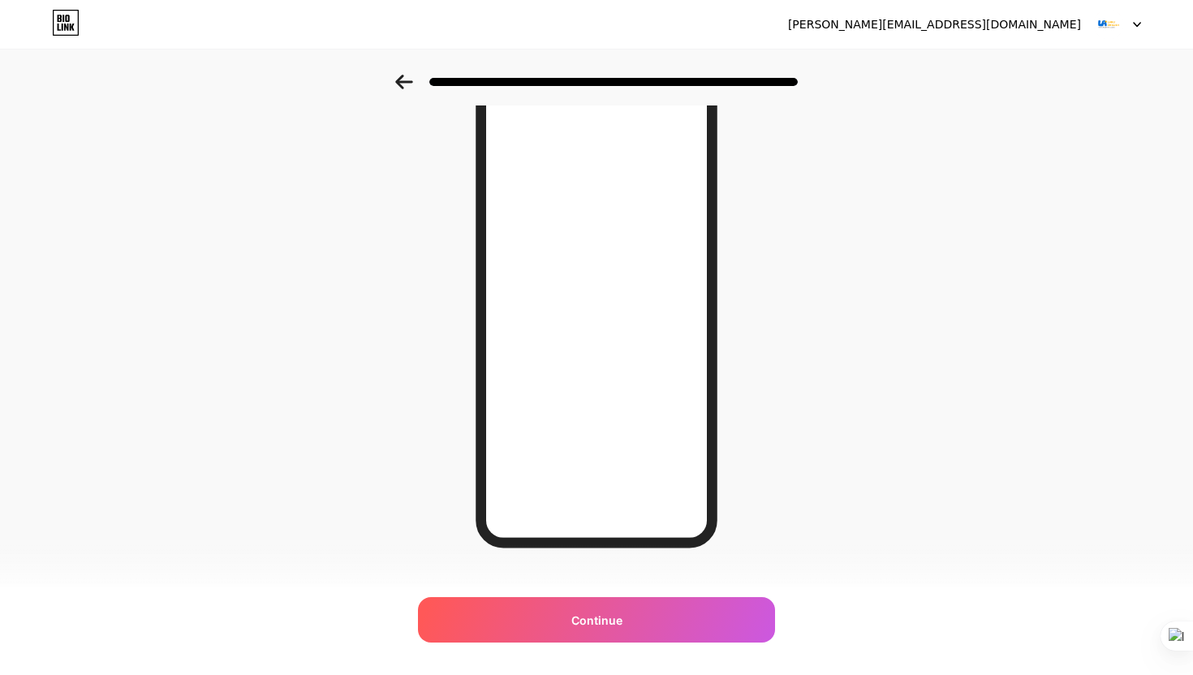
scroll to position [0, 0]
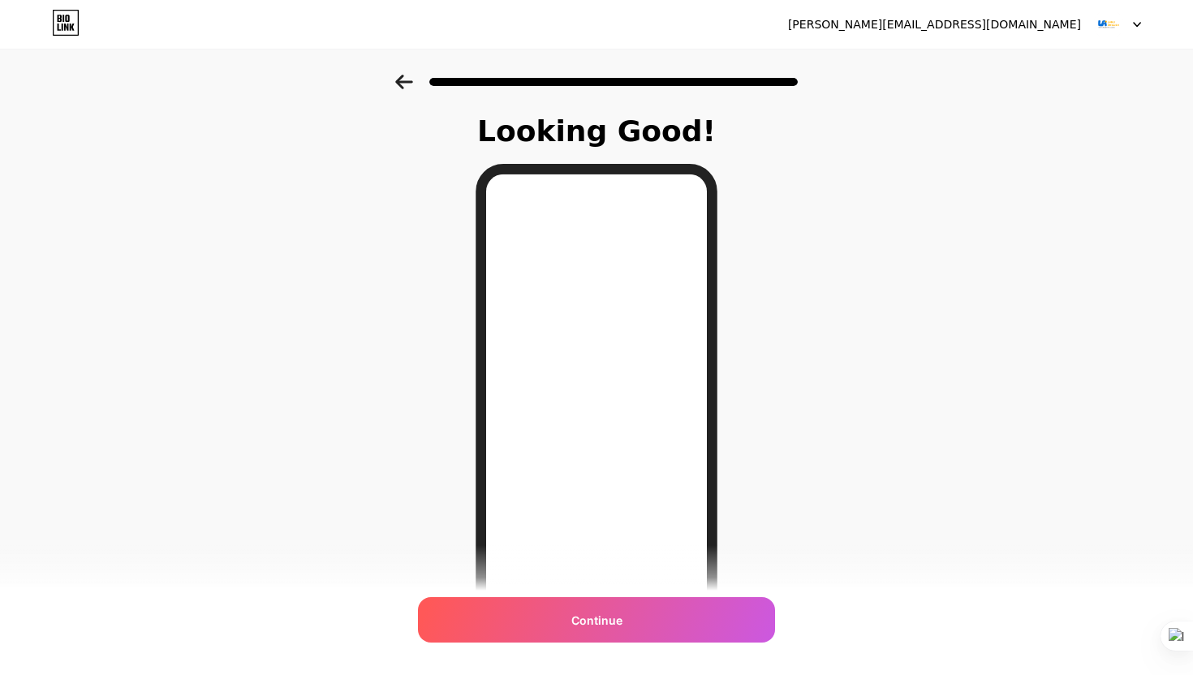
click at [407, 82] on icon at bounding box center [403, 82] width 17 height 15
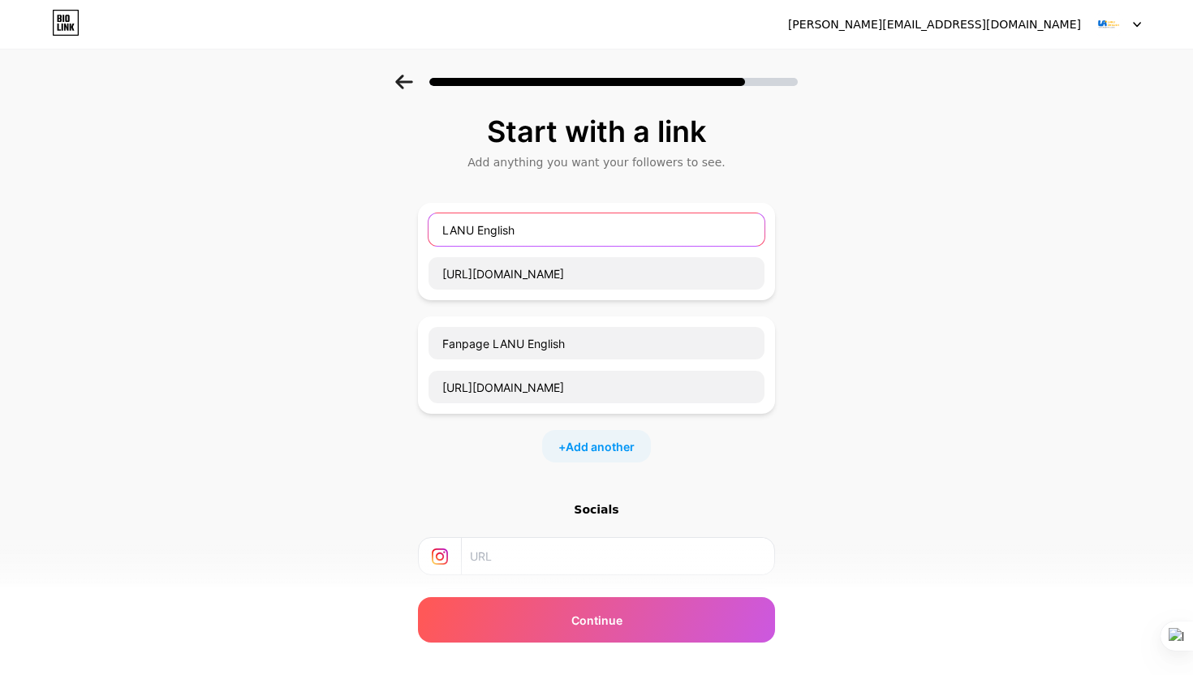
click at [515, 230] on input "LANU English" at bounding box center [596, 229] width 336 height 32
type input "L"
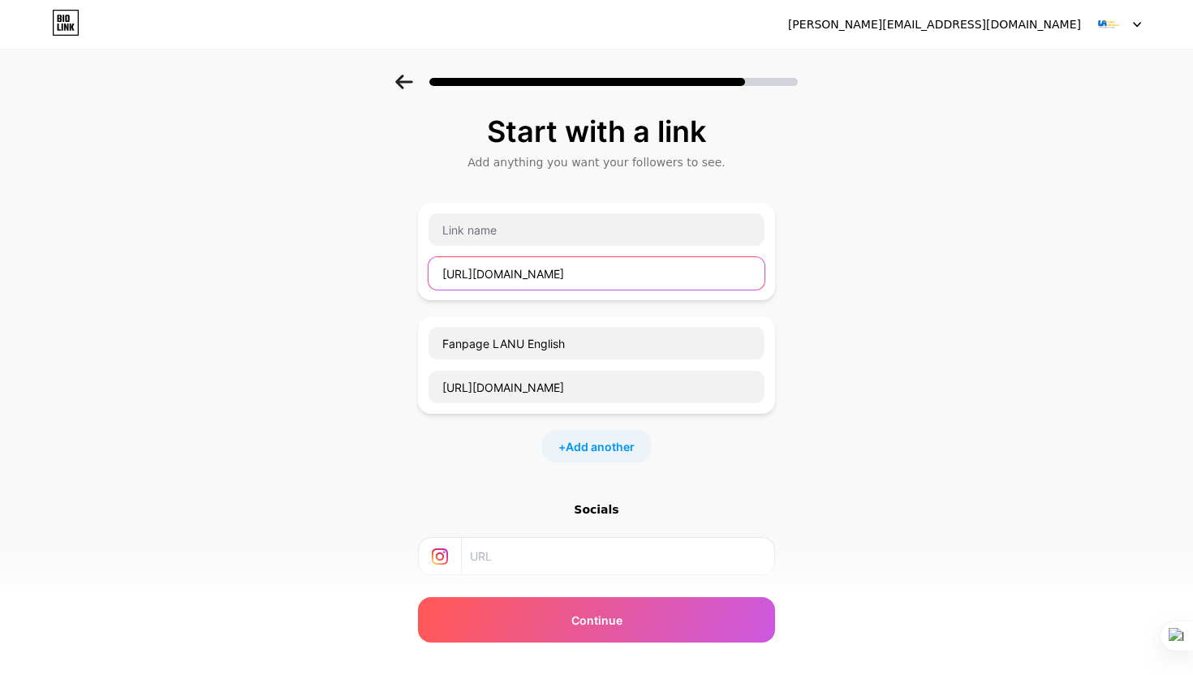
click at [551, 278] on input "https://www.facebook.com/profile.php?id=100091052257261" at bounding box center [596, 273] width 336 height 32
click at [707, 460] on div "+ Add another" at bounding box center [596, 446] width 357 height 32
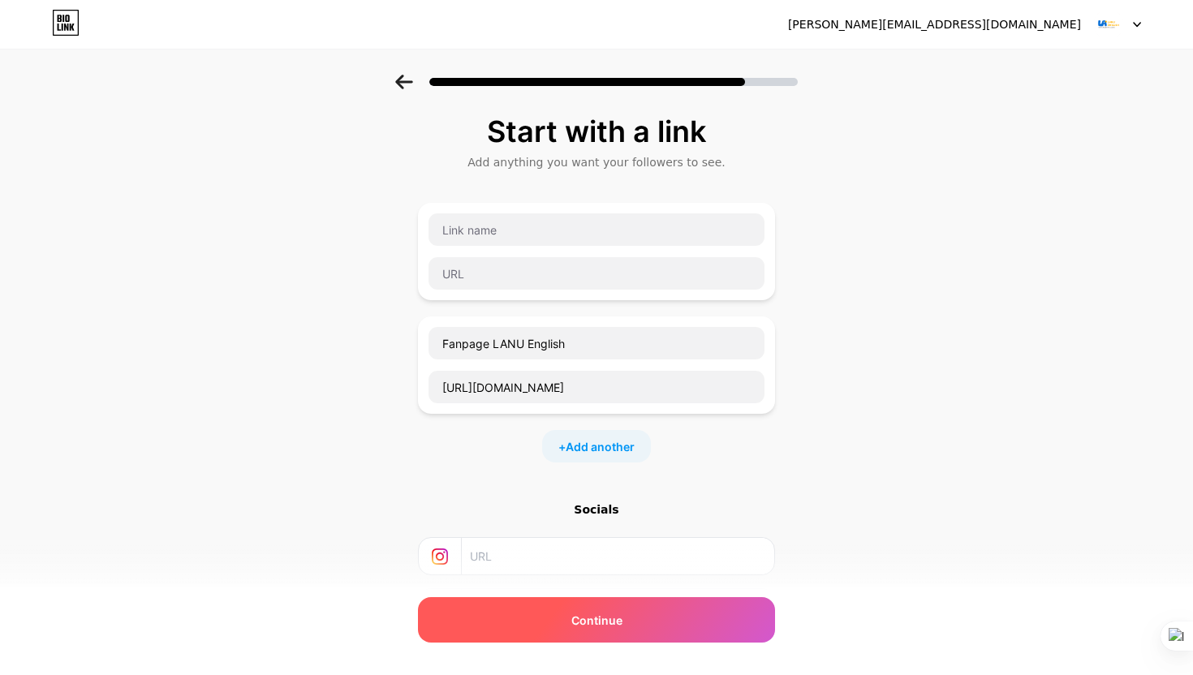
click at [634, 637] on div "Continue" at bounding box center [596, 619] width 357 height 45
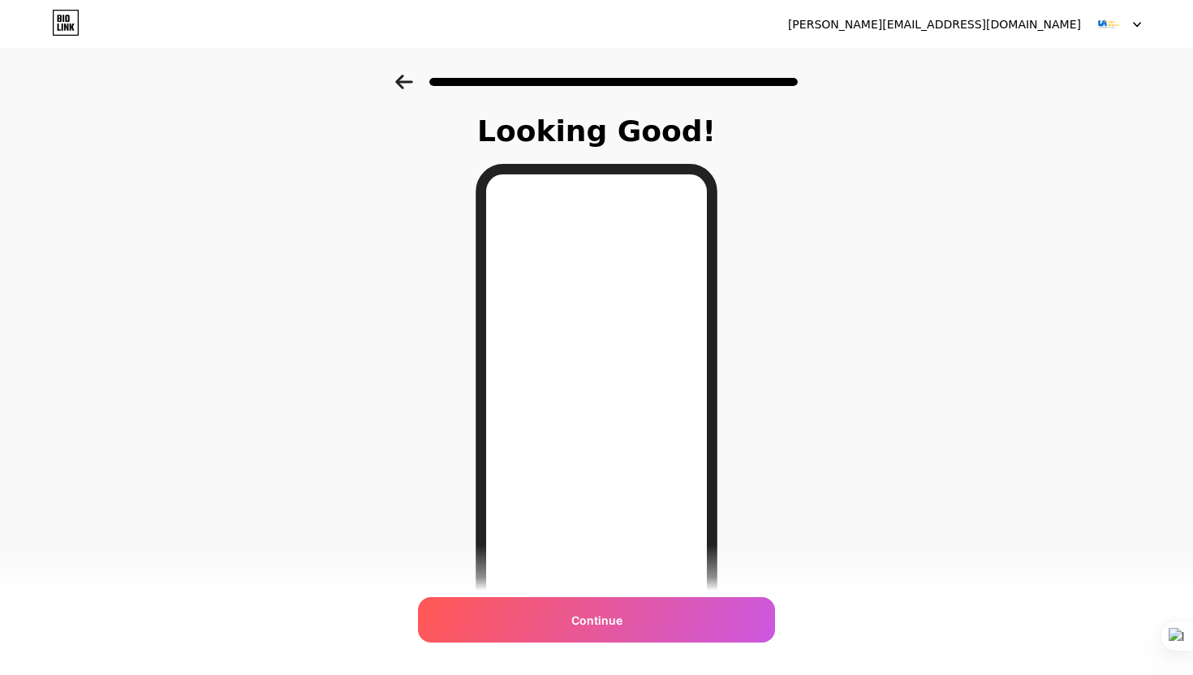
click at [400, 100] on div at bounding box center [596, 77] width 1193 height 57
click at [407, 89] on div at bounding box center [596, 77] width 1193 height 57
click at [404, 75] on icon at bounding box center [404, 82] width 18 height 15
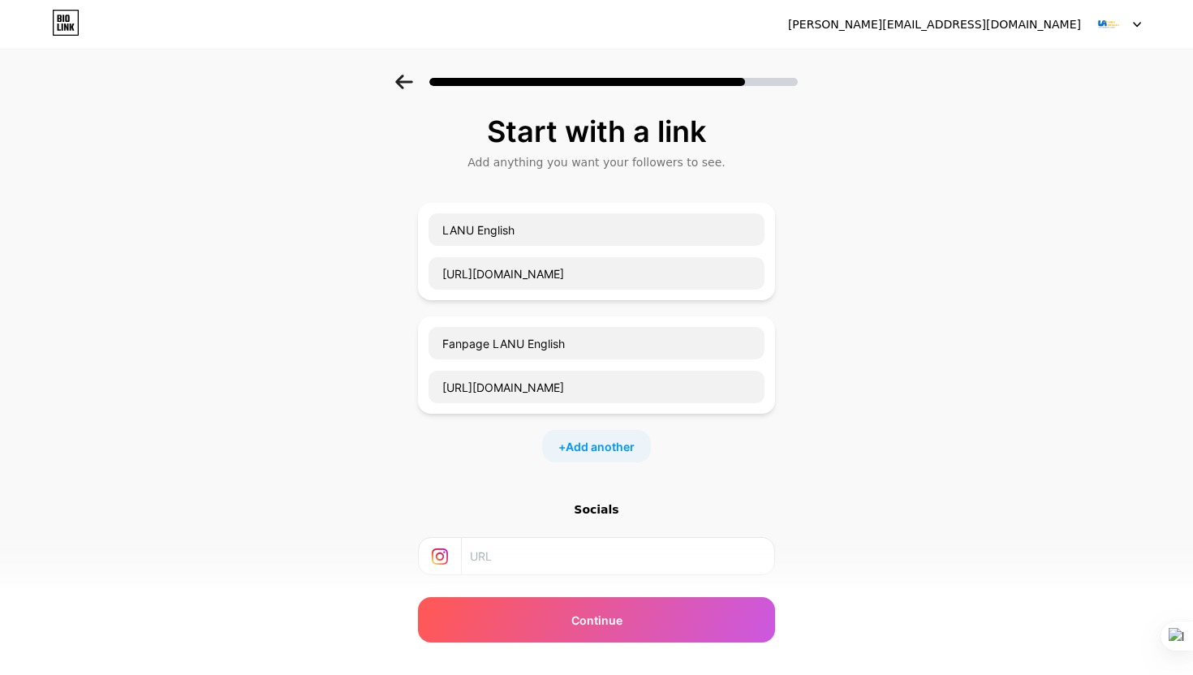
click at [411, 358] on div "Start with a link Add anything you want your followers to see. LANU English htt…" at bounding box center [596, 417] width 1193 height 684
click at [416, 358] on div "Start with a link Add anything you want your followers to see. LANU English htt…" at bounding box center [596, 417] width 1193 height 684
click at [424, 358] on div "Fanpage LANU English https://www.facebook.com/profile.php?id=100091052257261" at bounding box center [596, 364] width 357 height 97
click at [582, 454] on div "+ Add another" at bounding box center [596, 446] width 109 height 32
click at [413, 89] on div at bounding box center [596, 77] width 1193 height 57
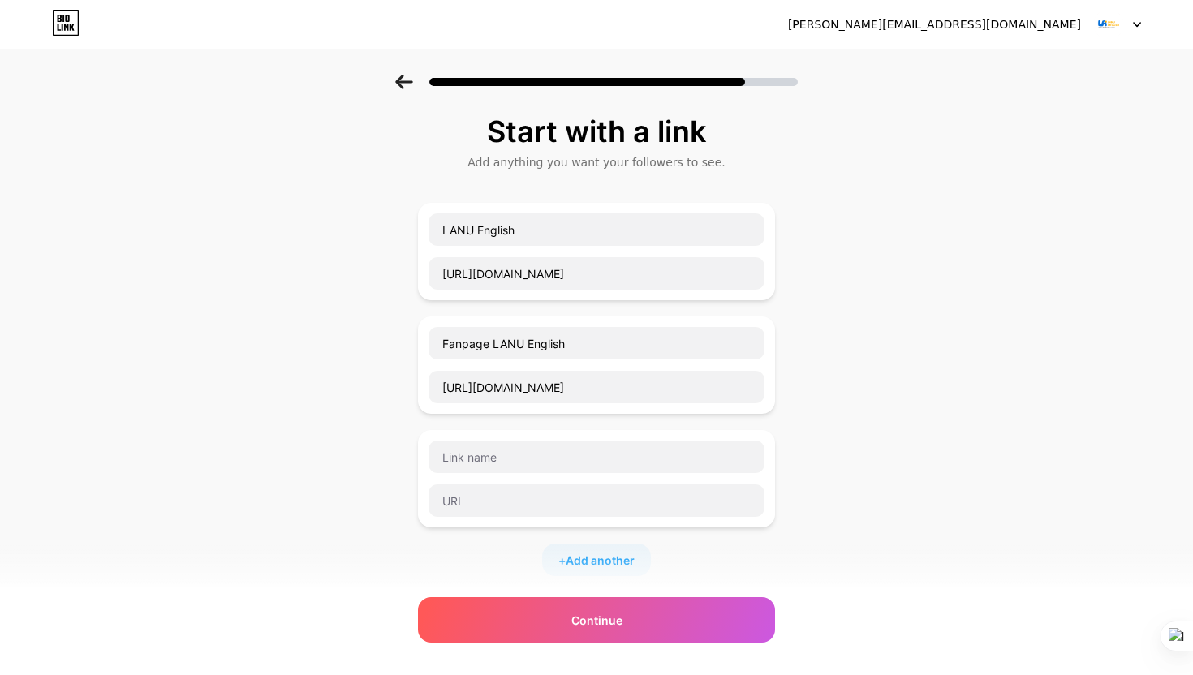
click at [411, 86] on icon at bounding box center [404, 82] width 18 height 15
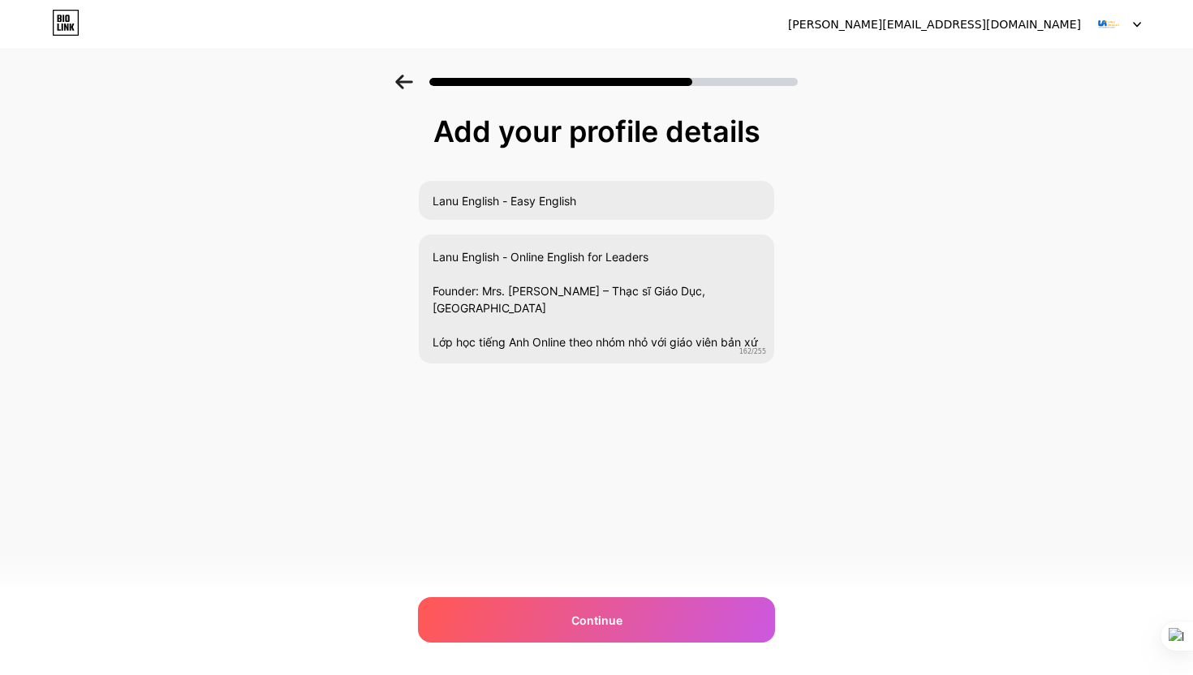
click at [411, 86] on icon at bounding box center [404, 82] width 18 height 15
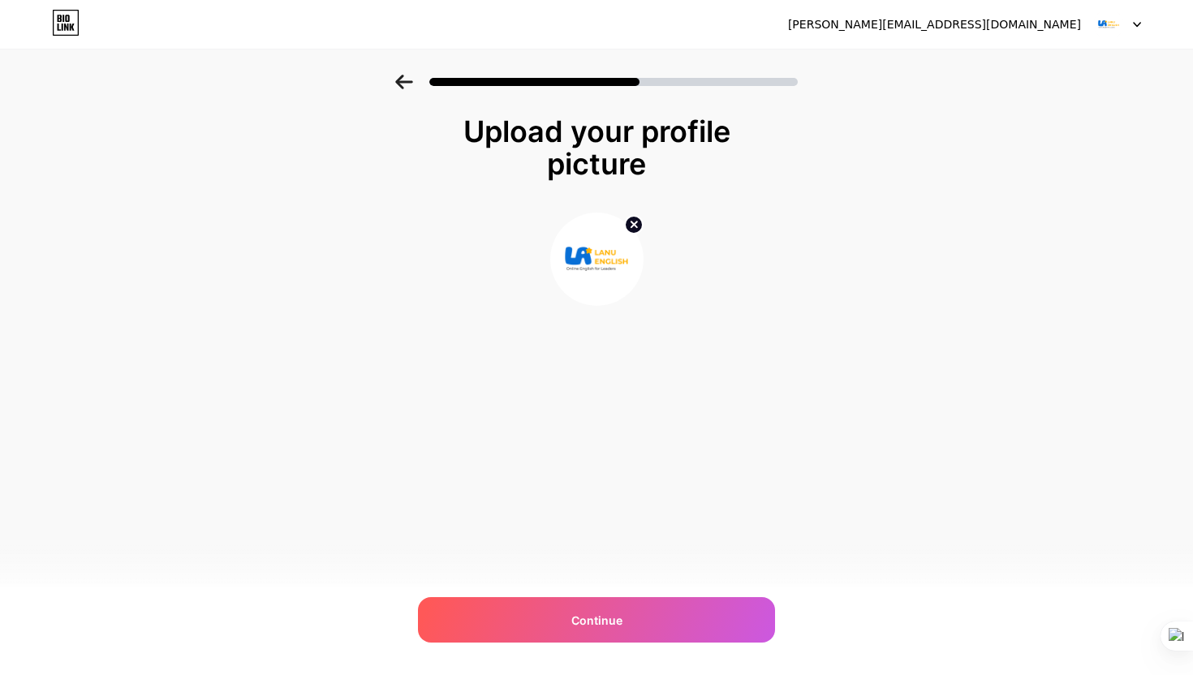
click at [411, 86] on icon at bounding box center [404, 82] width 18 height 15
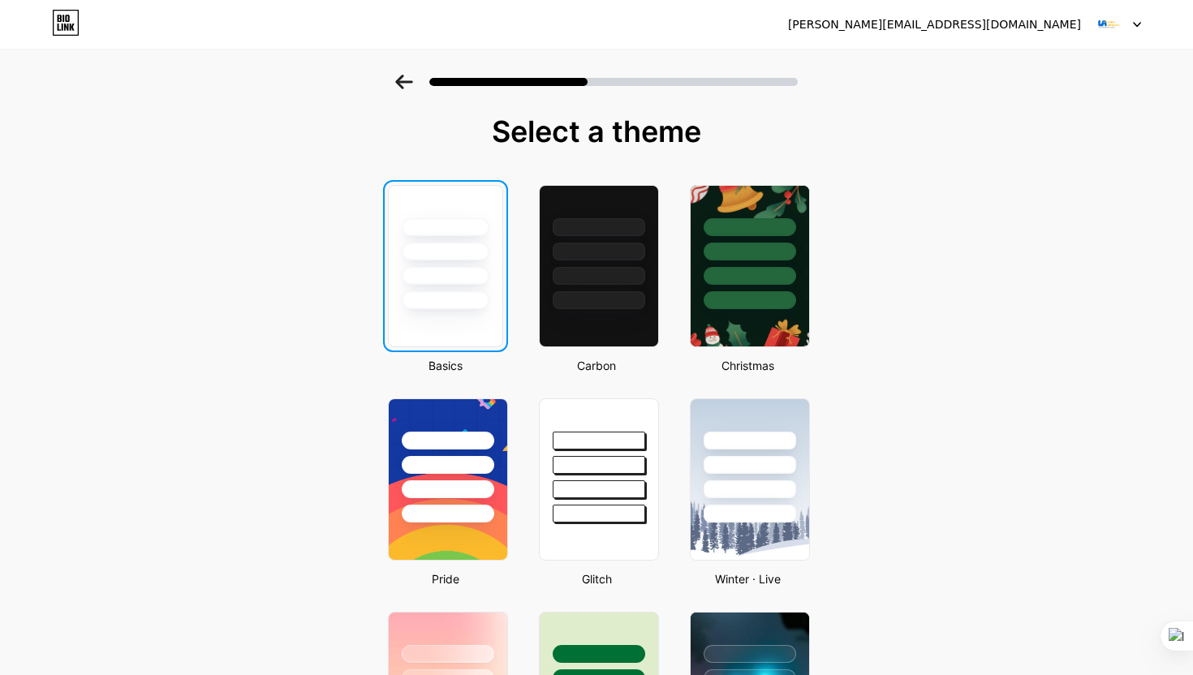
click at [468, 236] on div at bounding box center [446, 247] width 114 height 123
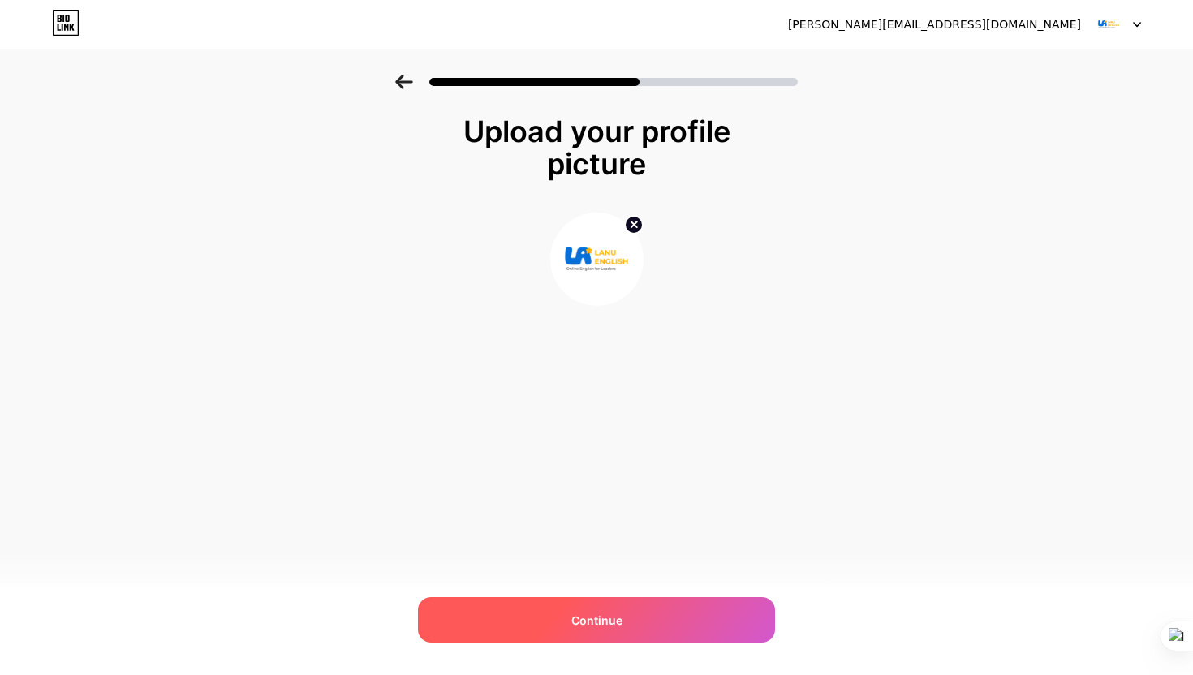
click at [636, 622] on div "Continue" at bounding box center [596, 619] width 357 height 45
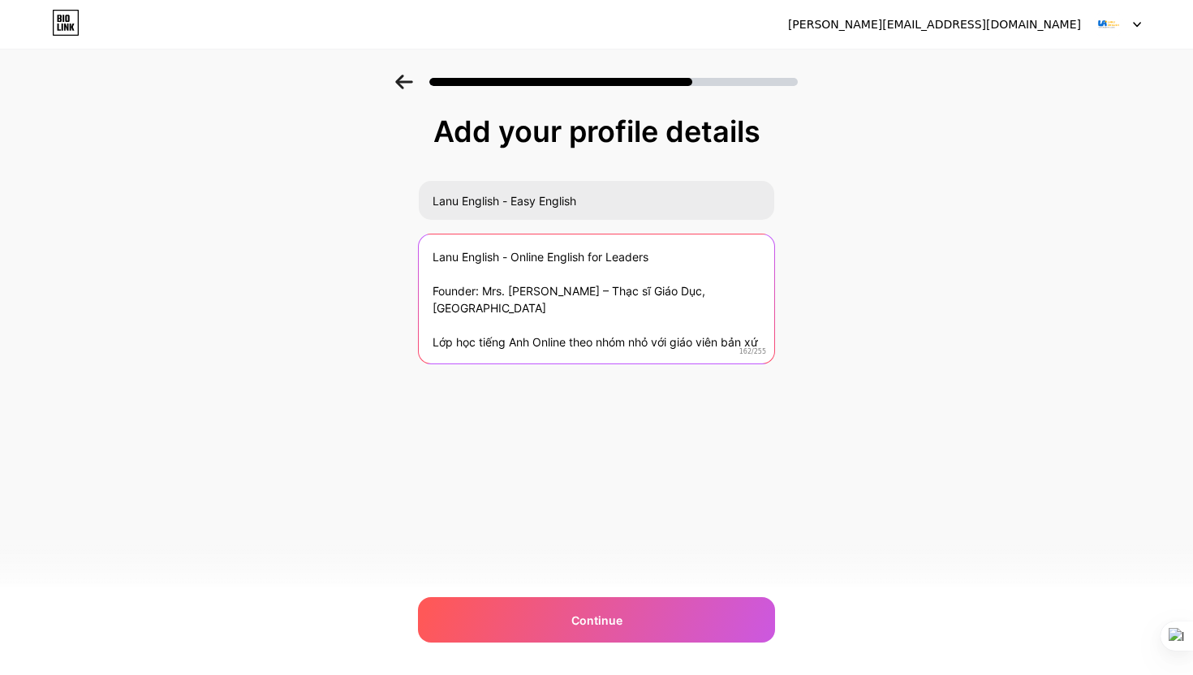
click at [598, 300] on textarea "Lanu English - Online English for Leaders Founder: Mrs. Lã Nụ – Thạc sĩ Giáo Dụ…" at bounding box center [596, 300] width 355 height 131
click at [598, 300] on textarea "Lanu English - Online English for Leaders Founder: Mrs. Lã Nụ – Thạc sĩ Giáo Dụ…" at bounding box center [596, 300] width 359 height 132
click at [605, 292] on textarea "Lanu English - Online English for Leaders Founder: Mrs. Lã Nụ – Thạc sĩ Giáo Dụ…" at bounding box center [596, 300] width 359 height 132
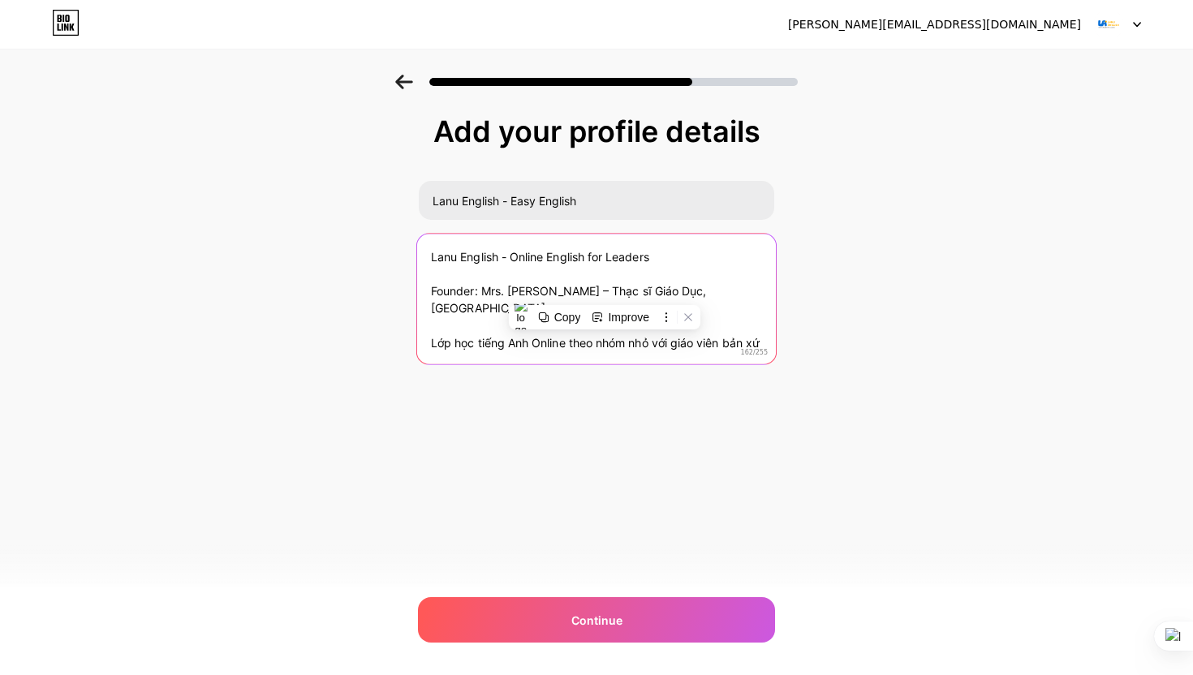
click at [605, 292] on textarea "Lanu English - Online English for Leaders Founder: Mrs. Lã Nụ – Thạc sĩ Giáo Dụ…" at bounding box center [596, 300] width 359 height 132
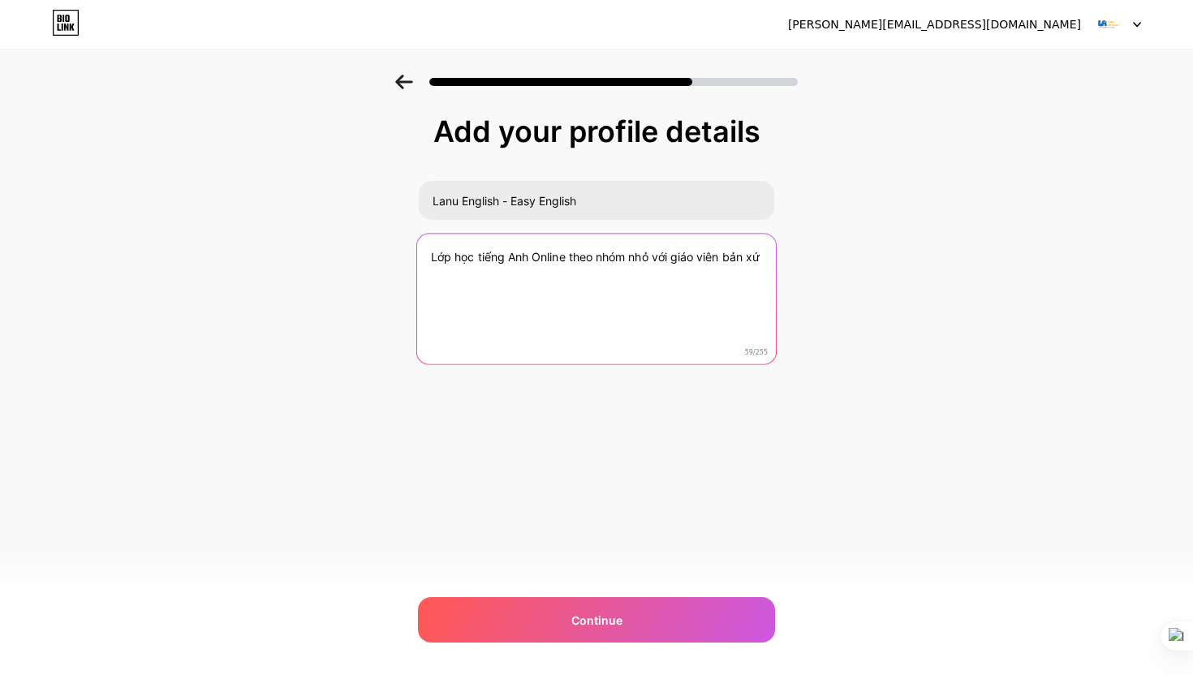
click at [598, 273] on textarea "Lớp học tiếng Anh Online theo nhóm nhỏ với giáo viên bản xứ" at bounding box center [596, 300] width 359 height 132
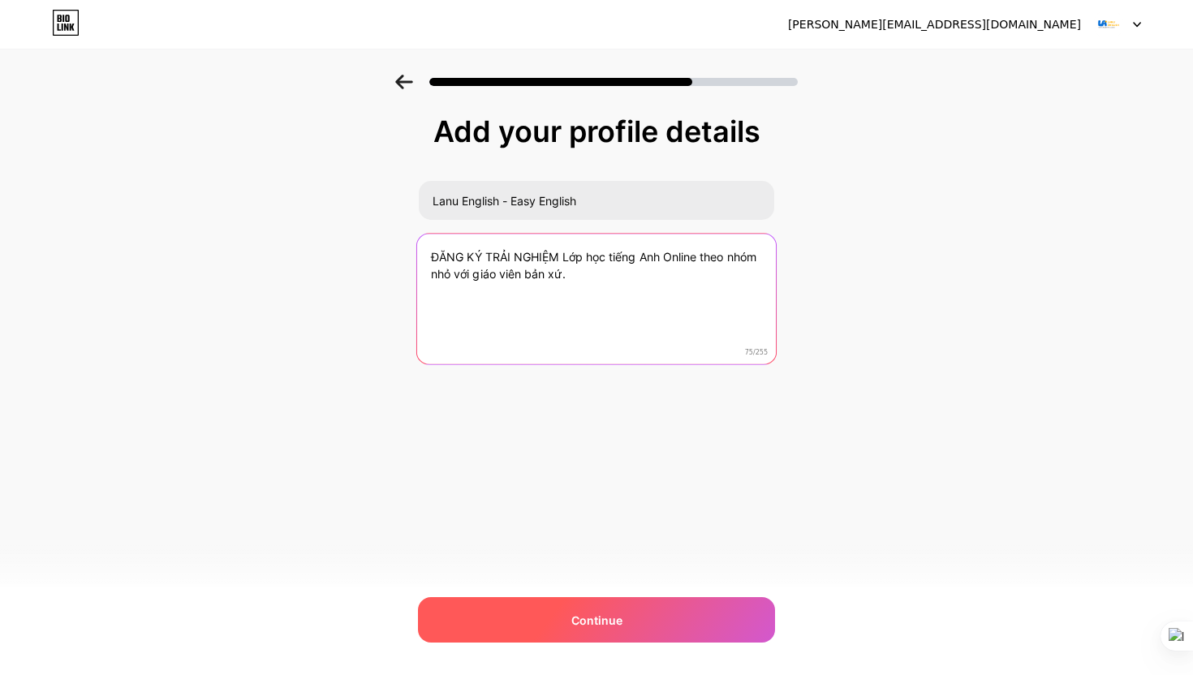
type textarea "ĐĂNG KÝ TRẢI NGHIỆM Lớp học tiếng Anh Online theo nhóm nhỏ với giáo viên bản xứ."
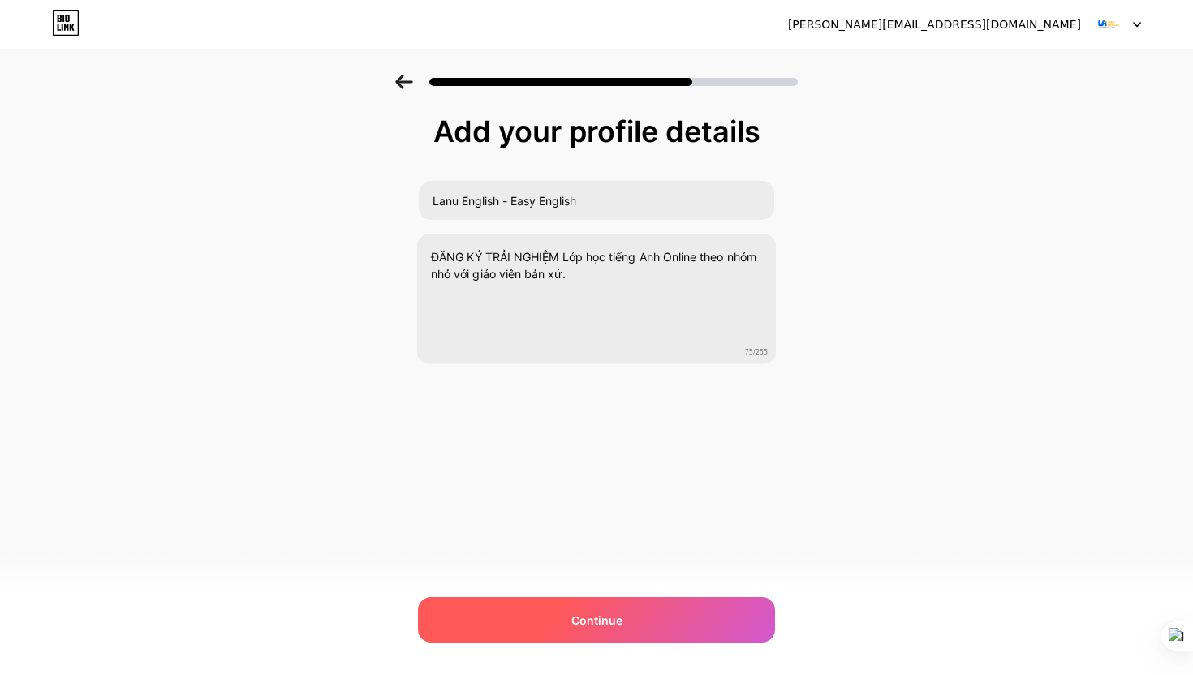
click at [628, 609] on div "Continue" at bounding box center [596, 619] width 357 height 45
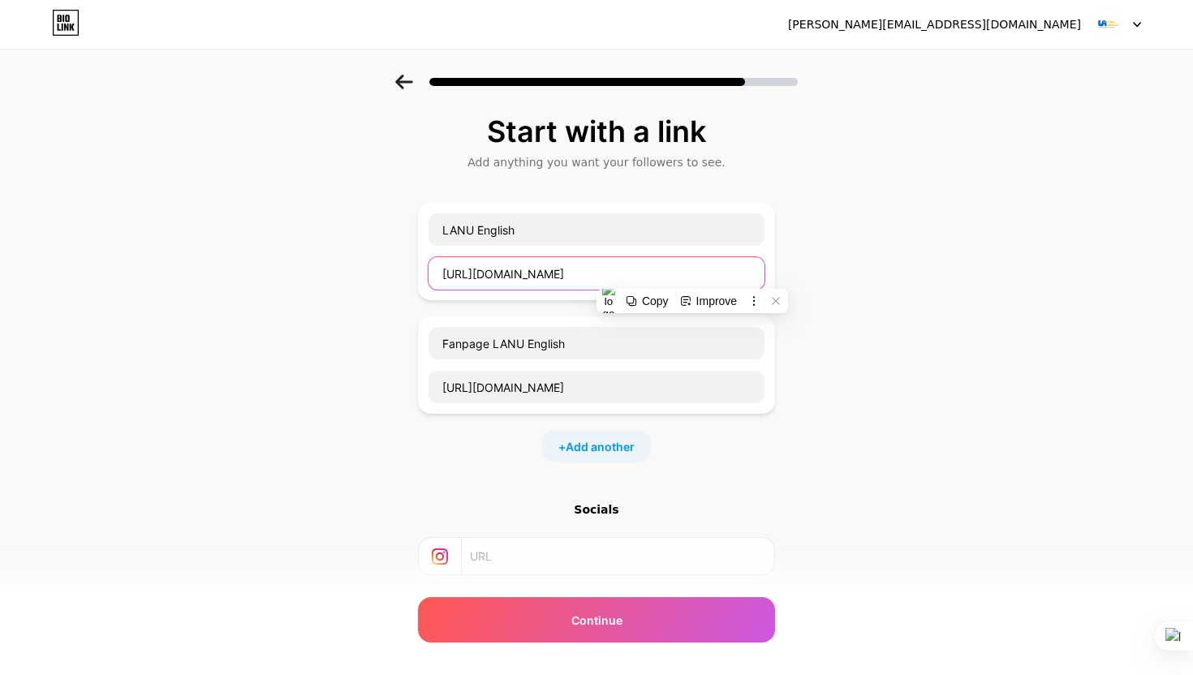
scroll to position [149, 0]
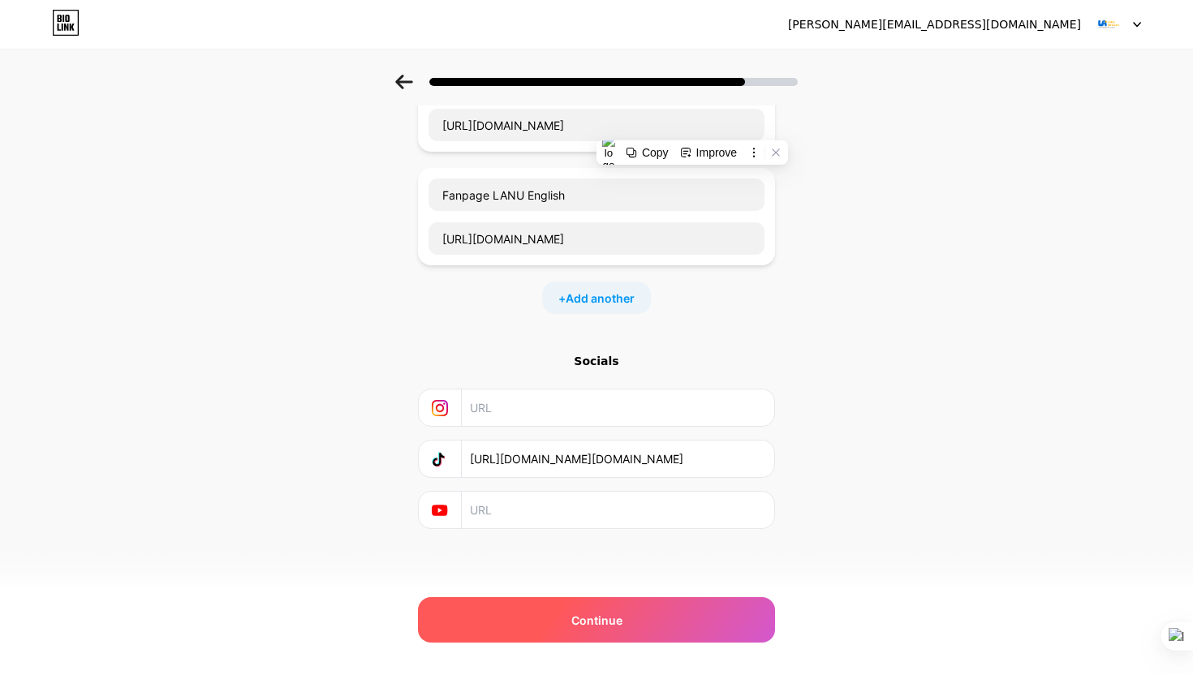
click at [555, 618] on div "Continue" at bounding box center [596, 619] width 357 height 45
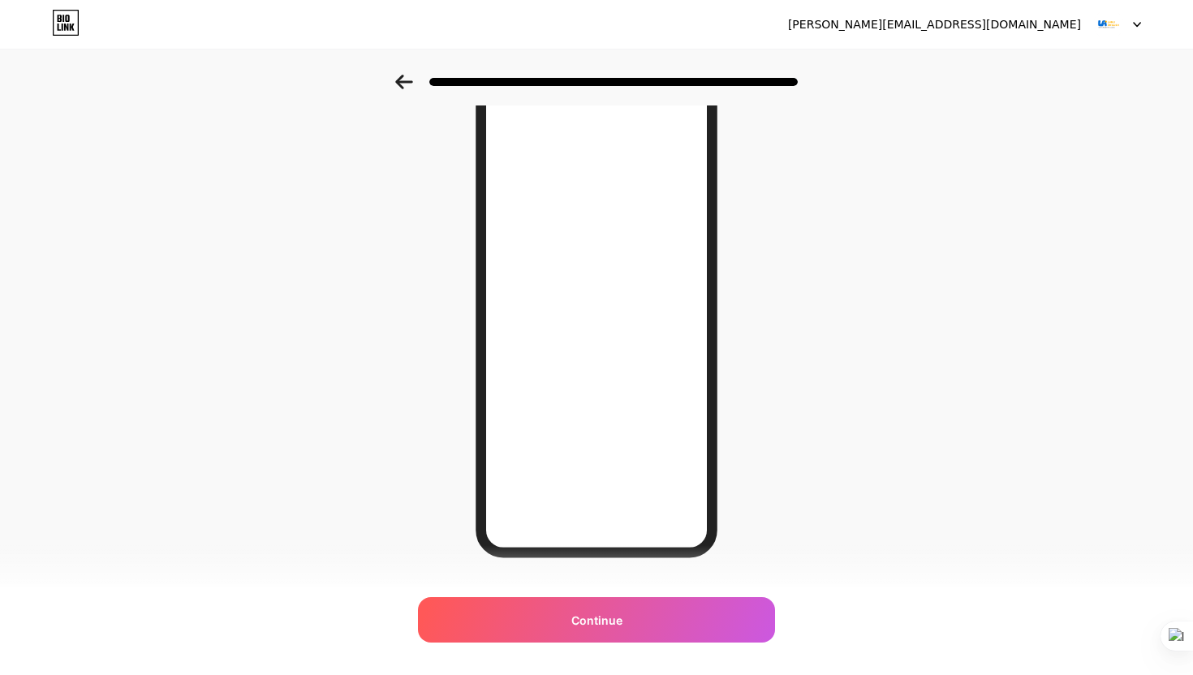
scroll to position [118, 0]
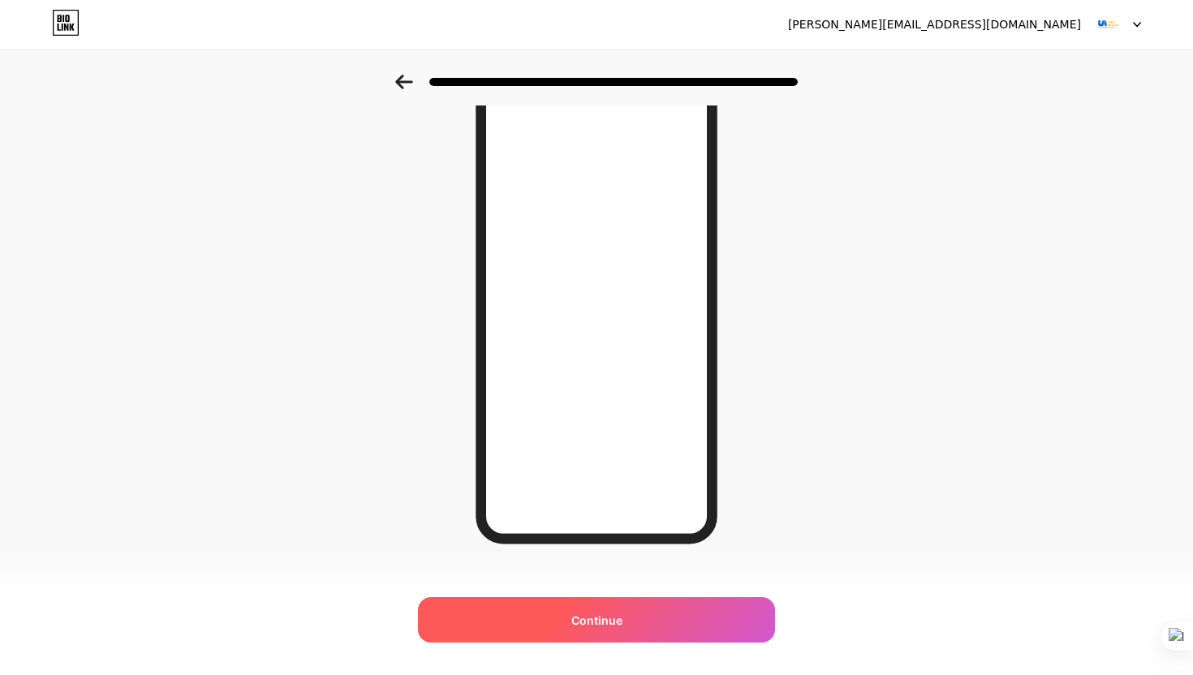
click at [618, 621] on span "Continue" at bounding box center [596, 620] width 51 height 17
